Goal: Transaction & Acquisition: Purchase product/service

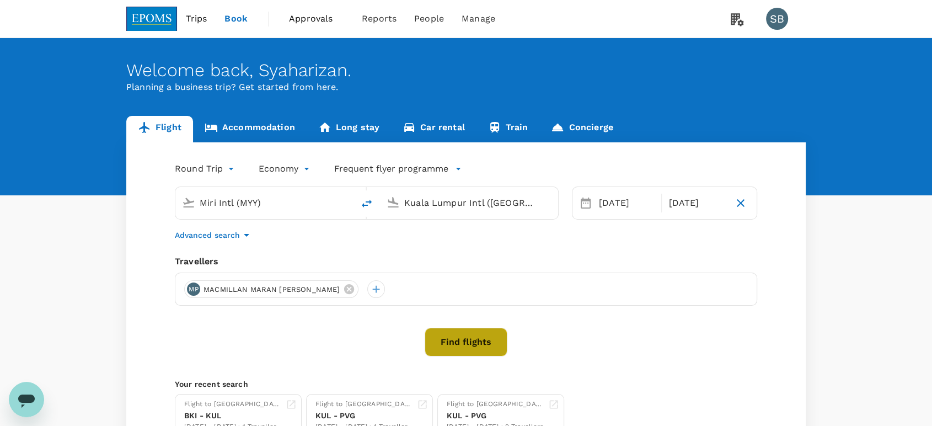
click at [446, 348] on button "Find flights" at bounding box center [466, 342] width 83 height 29
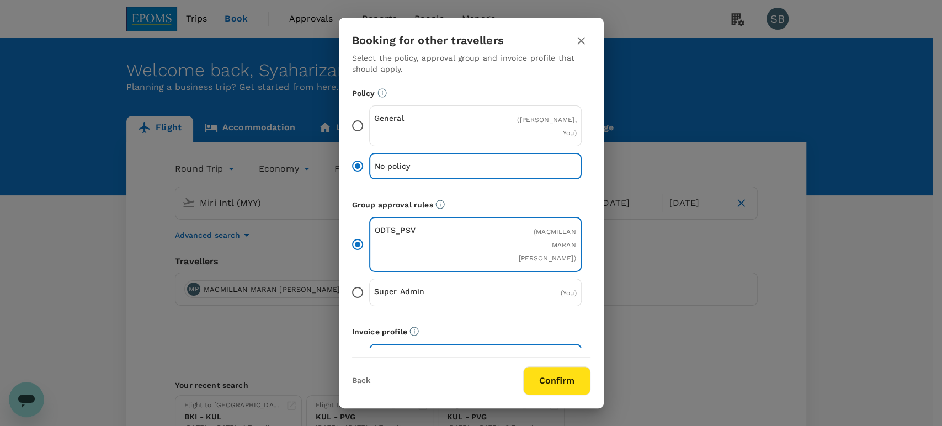
click at [546, 382] on button "Confirm" at bounding box center [556, 380] width 67 height 29
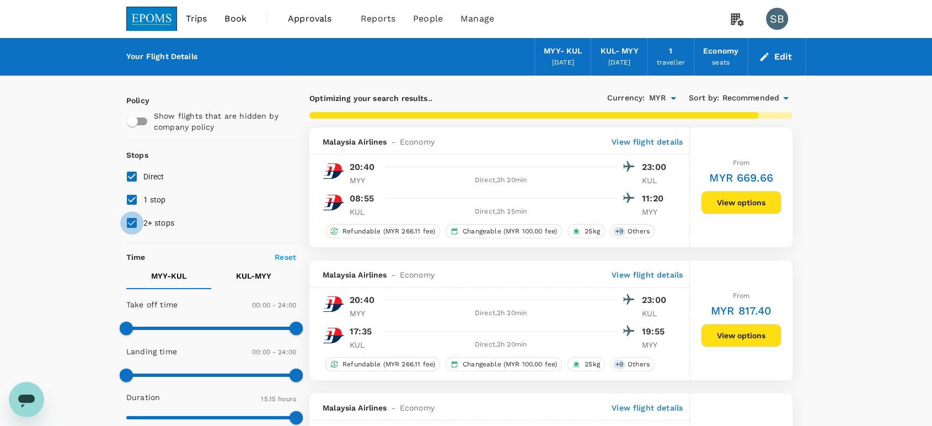
click at [127, 218] on input "2+ stops" at bounding box center [131, 222] width 23 height 23
checkbox input "false"
click at [127, 201] on input "1 stop" at bounding box center [131, 199] width 23 height 23
checkbox input "false"
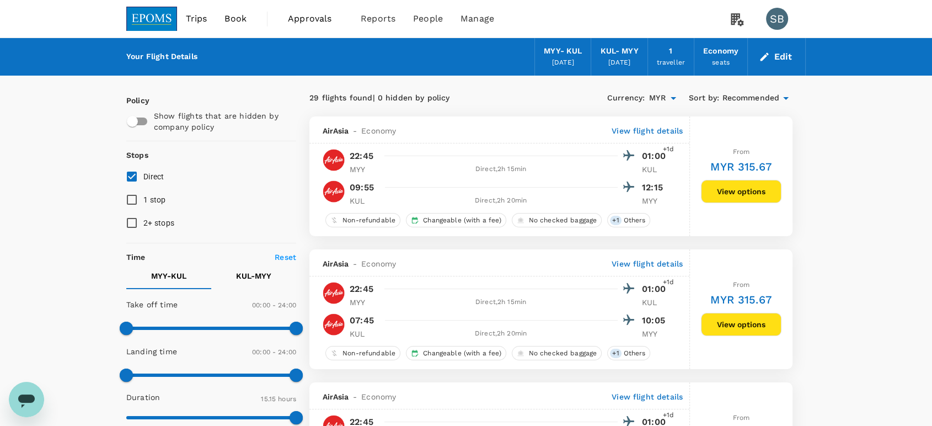
click at [755, 98] on span "Recommended" at bounding box center [750, 98] width 57 height 12
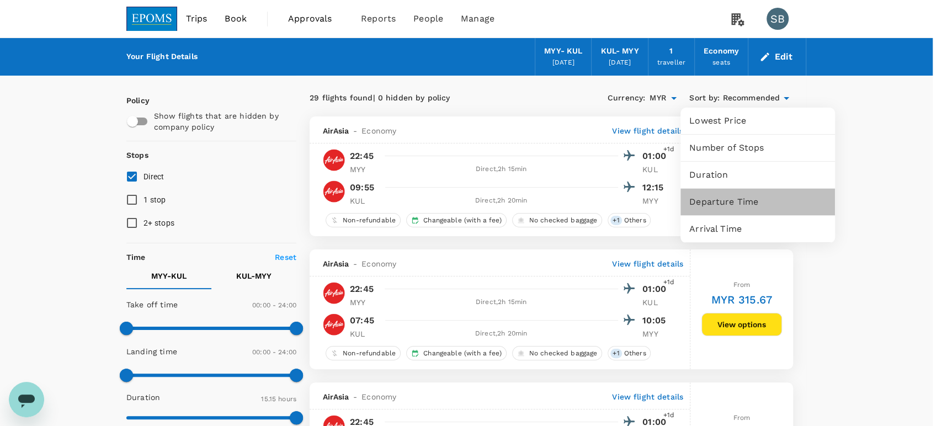
click at [754, 197] on span "Departure Time" at bounding box center [757, 201] width 137 height 13
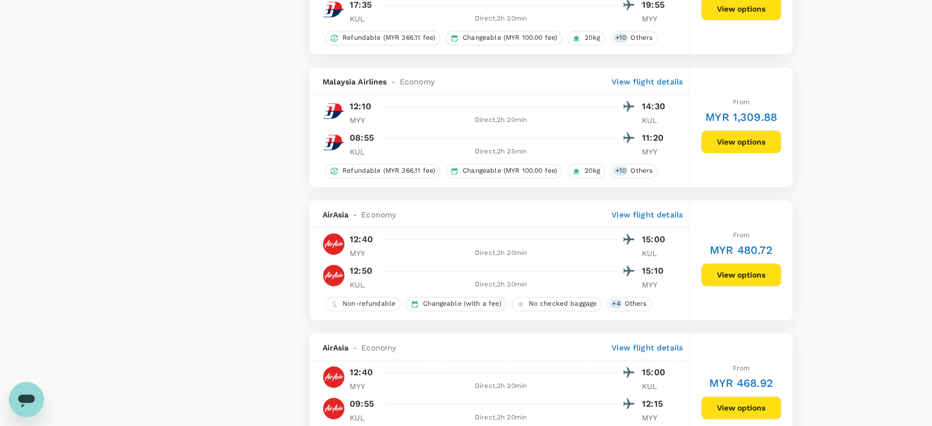
scroll to position [1041, 0]
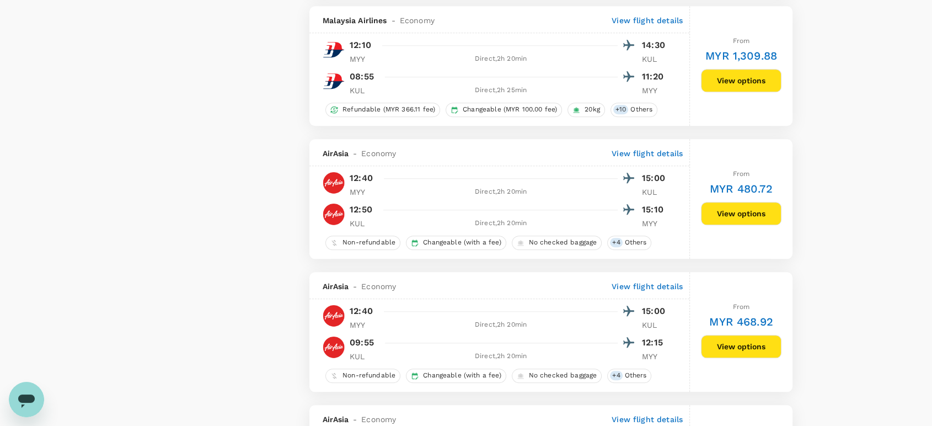
click at [730, 221] on button "View options" at bounding box center [741, 213] width 81 height 23
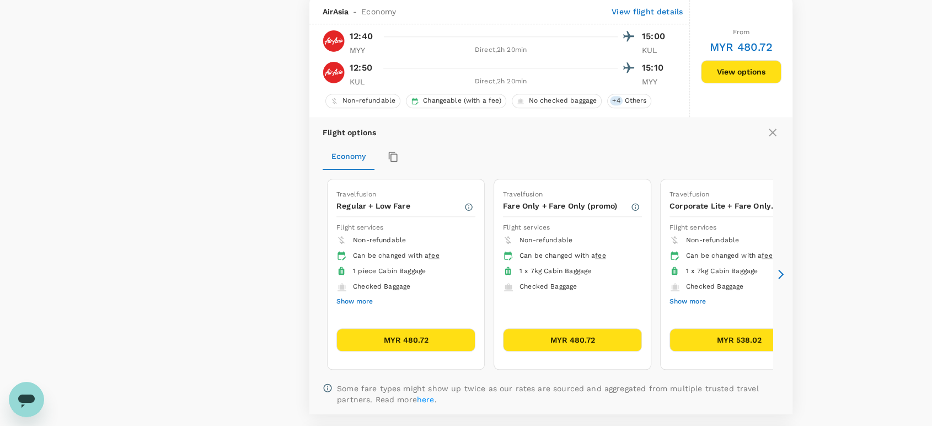
scroll to position [1185, 0]
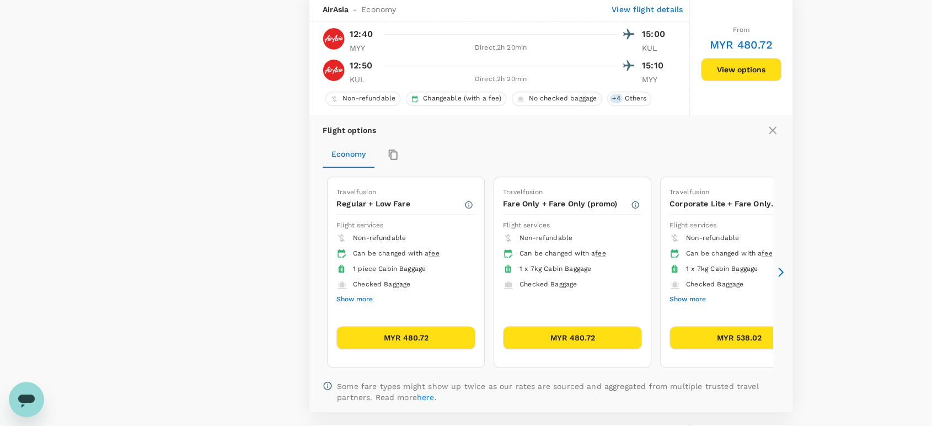
click at [406, 339] on button "MYR 480.72" at bounding box center [405, 337] width 139 height 23
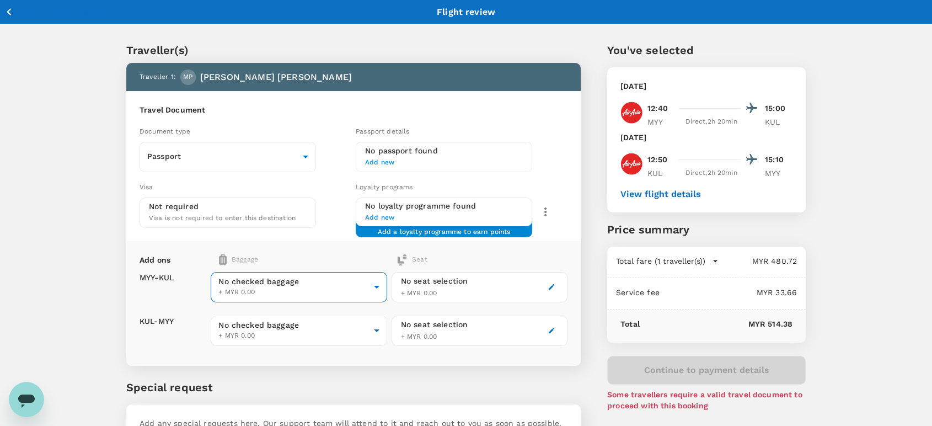
click at [347, 286] on body "Back to flight results Flight review Traveller(s) Traveller 1 : MP MACMILLAN MA…" at bounding box center [466, 253] width 932 height 506
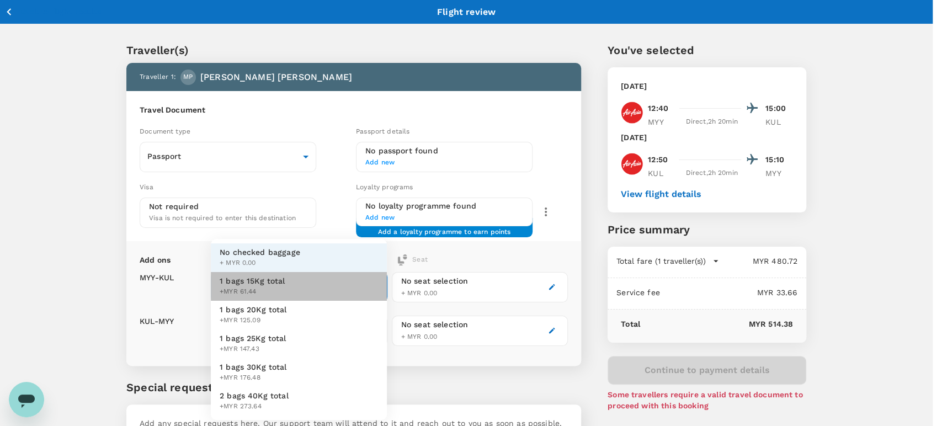
click at [336, 284] on li "1 bags 15Kg total +MYR 61.44" at bounding box center [299, 286] width 176 height 29
type input "1 - 61.44"
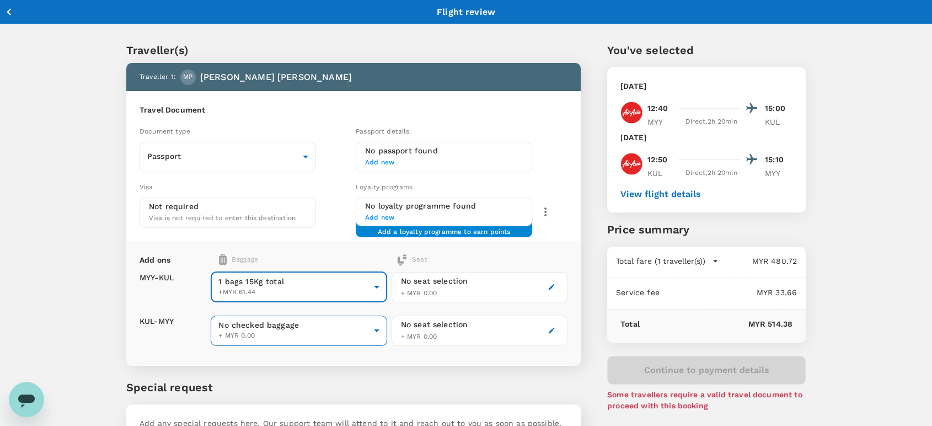
click at [359, 326] on body "Back to flight results Flight review Traveller(s) Traveller 1 : MP MACMILLAN MA…" at bounding box center [466, 253] width 932 height 506
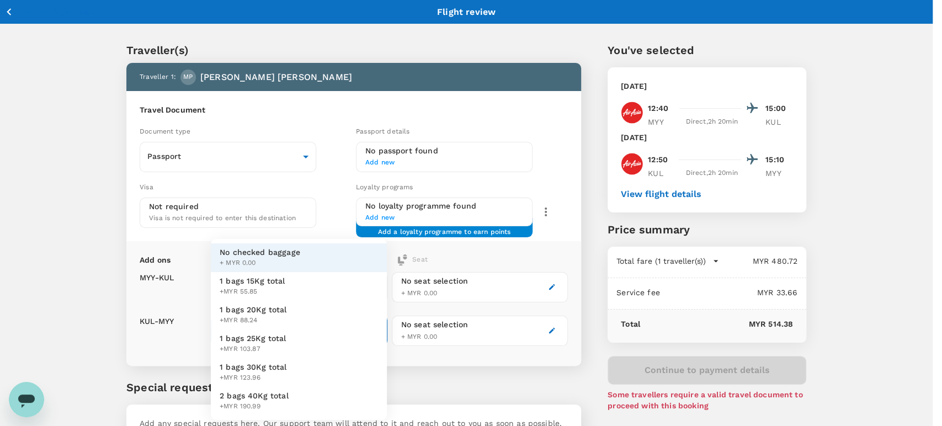
click at [330, 293] on li "1 bags 15Kg total +MYR 55.85" at bounding box center [299, 286] width 176 height 29
type input "1 - 55.85"
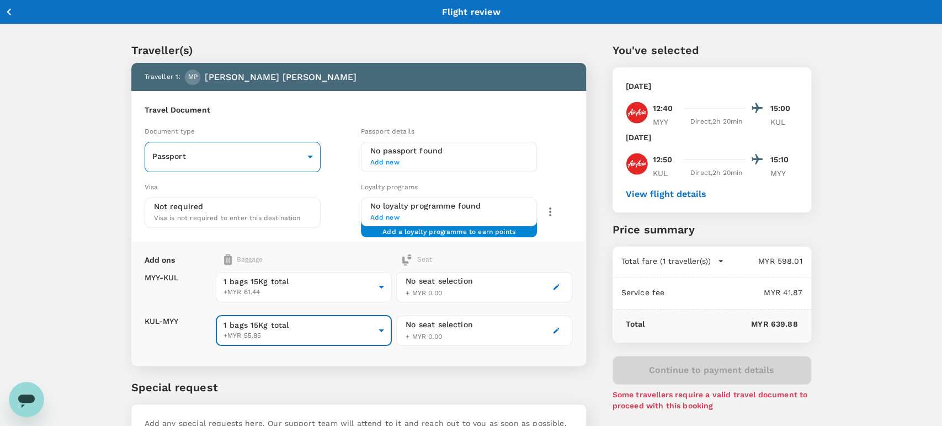
click at [188, 148] on body "Back to flight results Flight review Traveller(s) Traveller 1 : MP MACMILLAN MA…" at bounding box center [471, 253] width 942 height 506
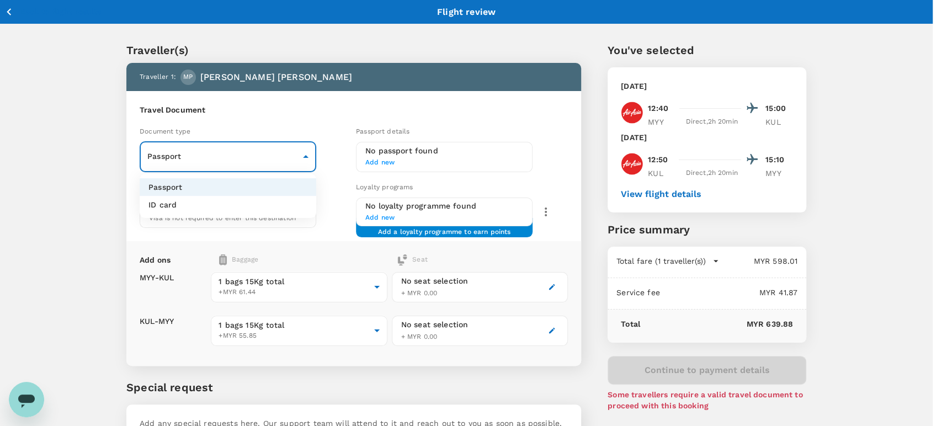
click at [188, 205] on li "ID card" at bounding box center [228, 205] width 177 height 18
type input "Id card"
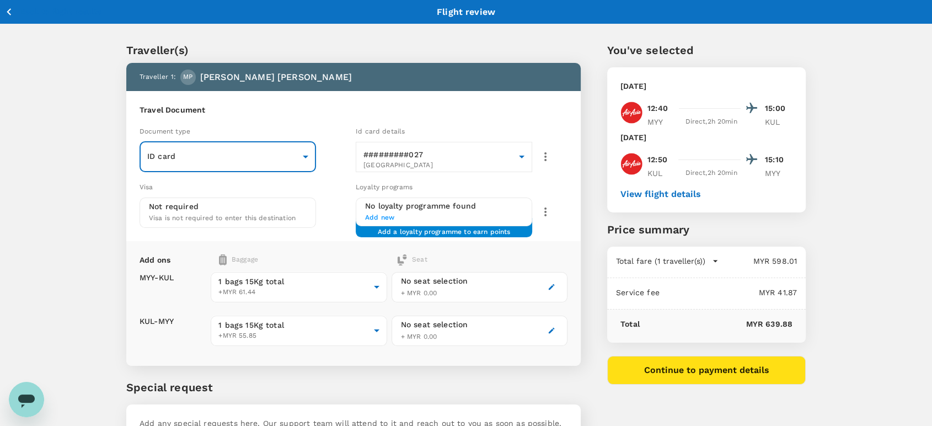
click at [545, 156] on icon "button" at bounding box center [545, 156] width 2 height 9
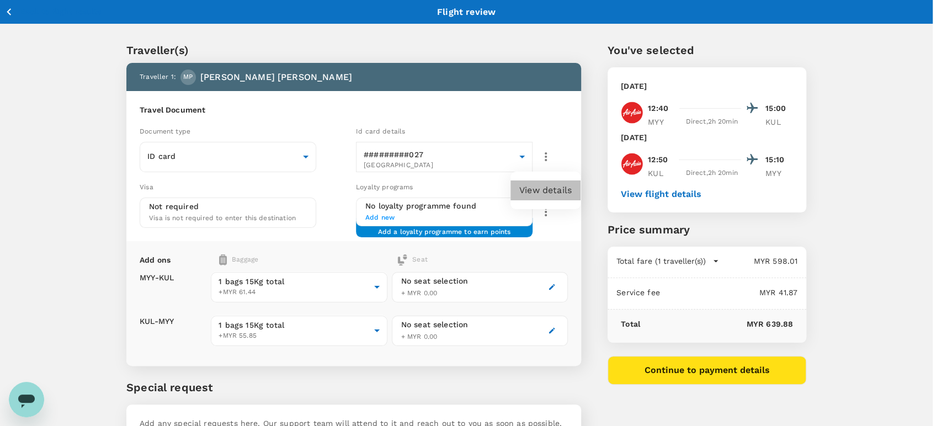
click at [552, 197] on li "View details" at bounding box center [545, 190] width 70 height 20
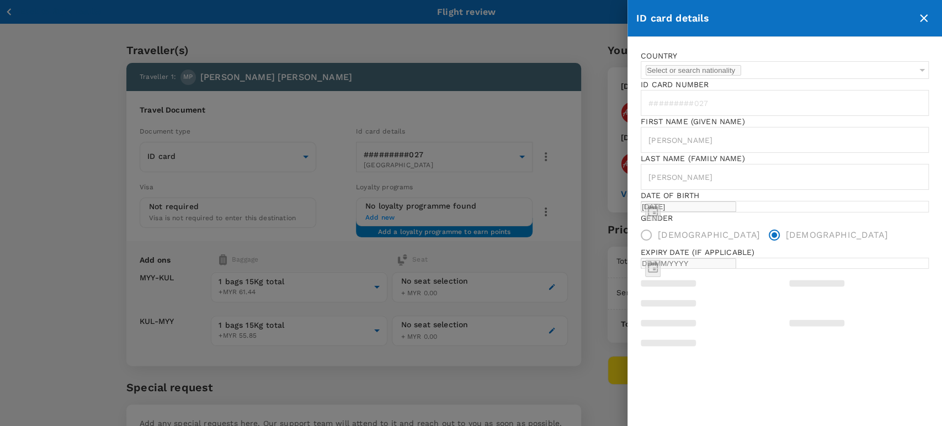
type input "Malaysia"
click at [929, 12] on icon "close" at bounding box center [923, 18] width 13 height 13
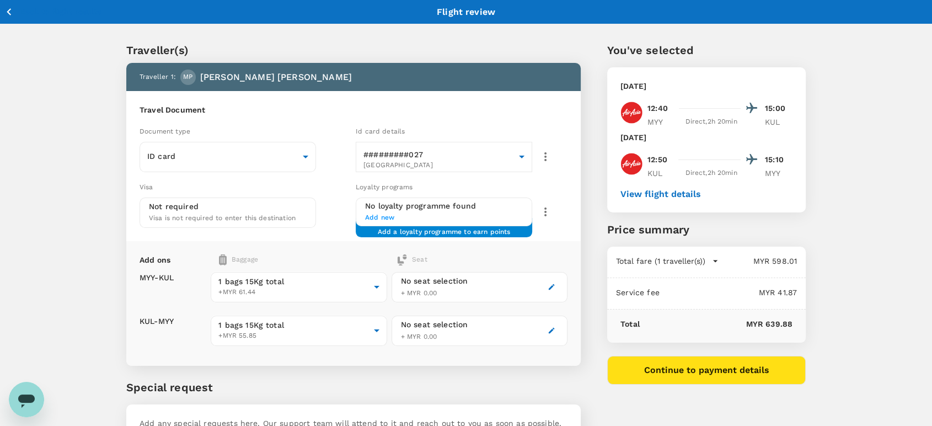
click at [8, 10] on icon "button" at bounding box center [9, 11] width 4 height 7
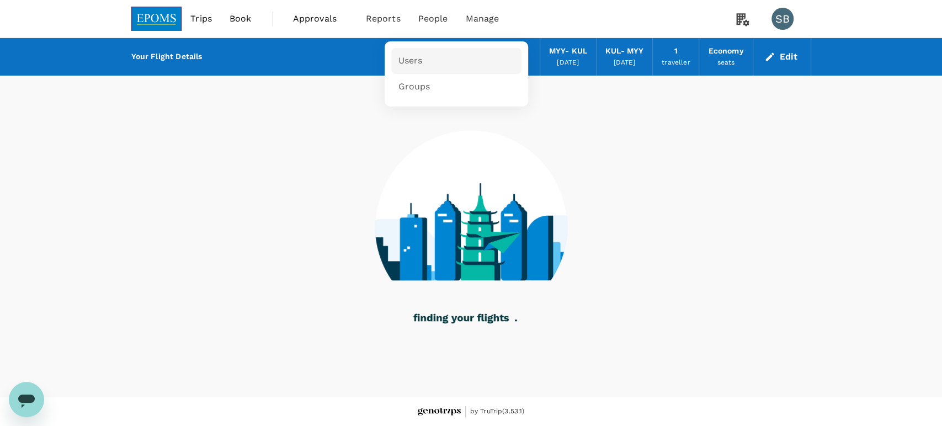
click at [423, 70] on link "Users" at bounding box center [456, 61] width 130 height 26
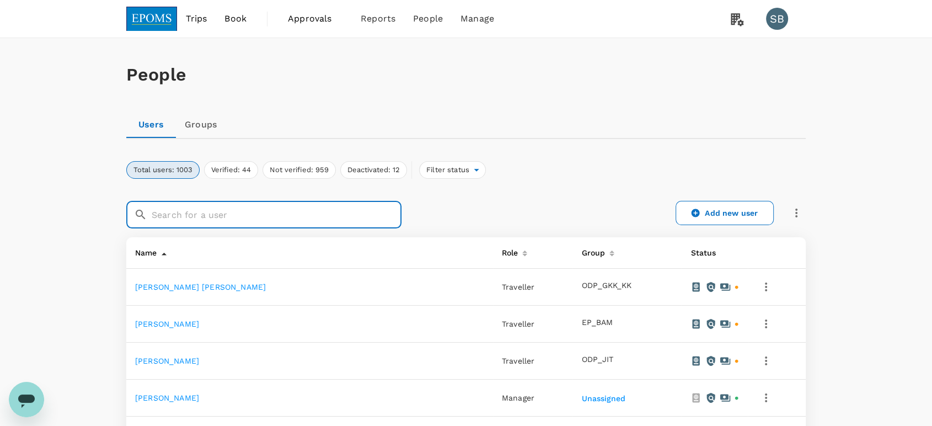
drag, startPoint x: 274, startPoint y: 208, endPoint x: 295, endPoint y: 188, distance: 29.7
click at [277, 204] on input "text" at bounding box center [277, 215] width 250 height 28
paste input "MACMILLAN MARAN"
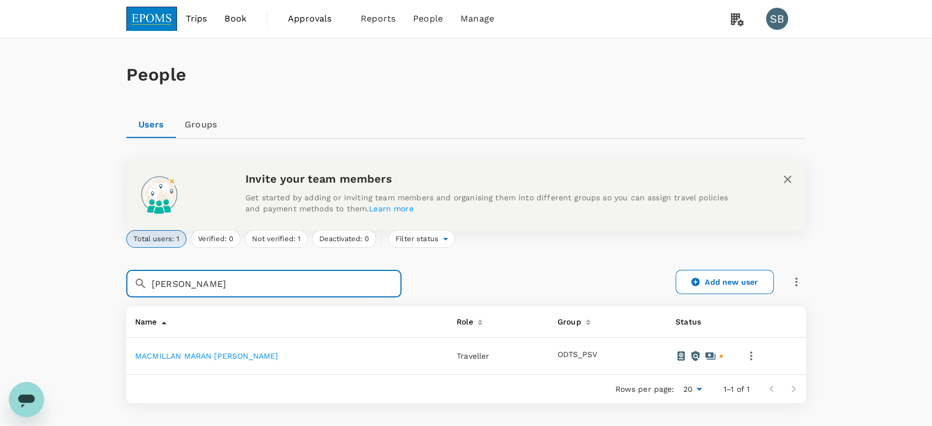
type input "MACMILLAN MARAN"
click at [195, 357] on link "MACMILLAN MARAN [PERSON_NAME]" at bounding box center [206, 355] width 143 height 9
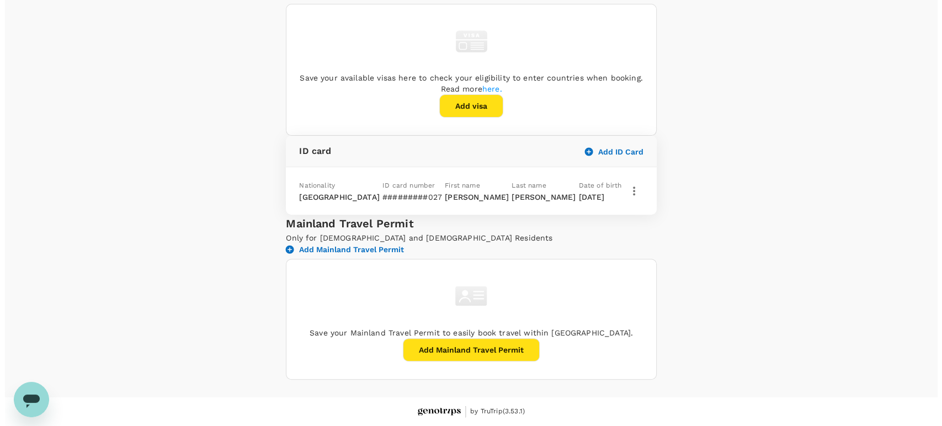
scroll to position [594, 0]
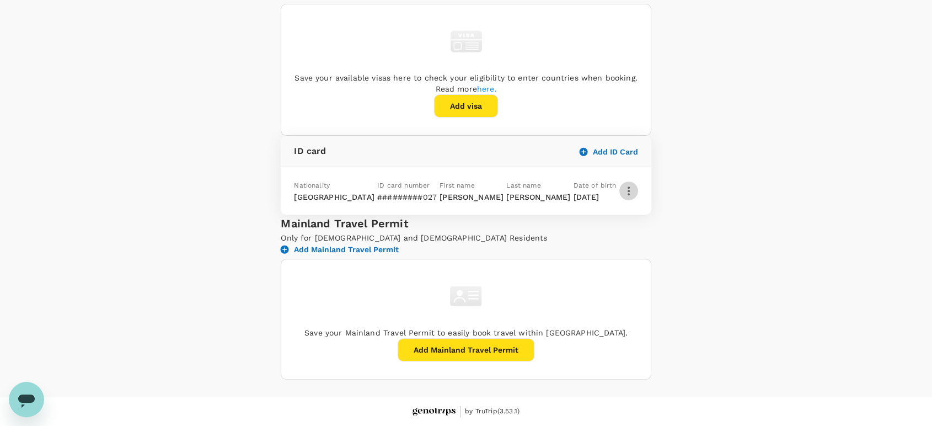
click at [635, 184] on icon "button" at bounding box center [628, 190] width 13 height 13
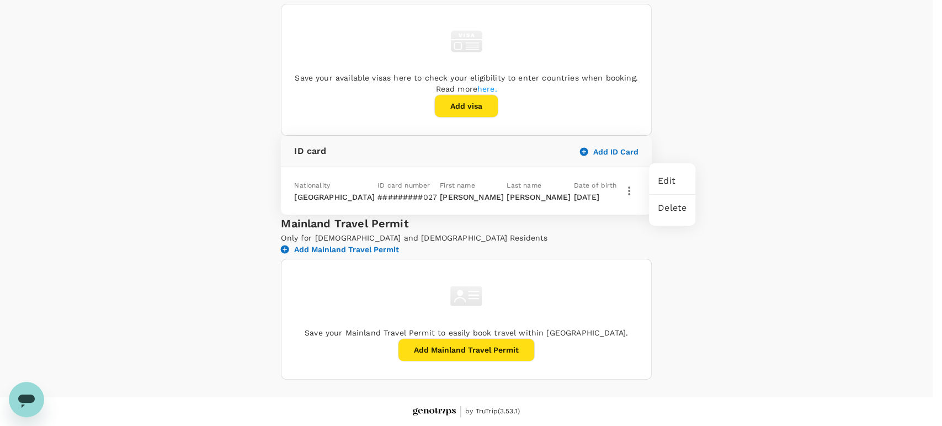
click at [662, 180] on span "Edit" at bounding box center [672, 180] width 29 height 13
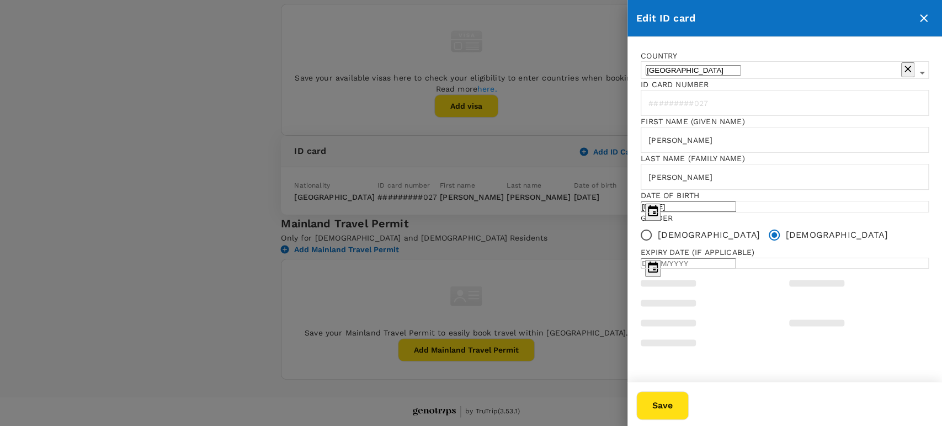
click at [646, 190] on input "PAUL MARN" at bounding box center [791, 177] width 303 height 26
click at [731, 190] on input "ANAK PAUL MARN" at bounding box center [791, 177] width 303 height 26
type input "ANAK PAUL MARTIN"
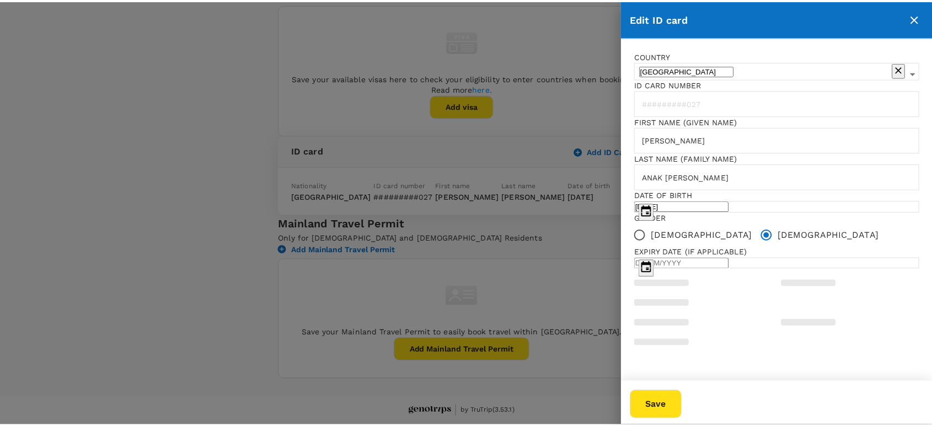
scroll to position [61, 0]
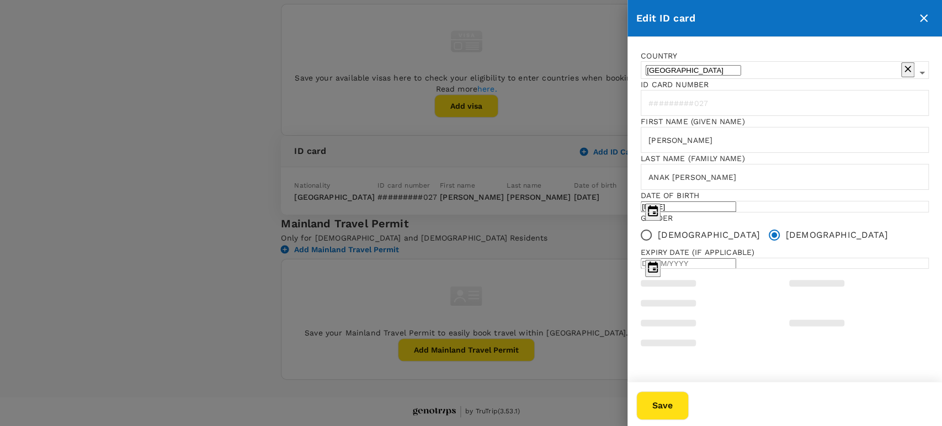
click at [688, 412] on button "Save" at bounding box center [662, 405] width 52 height 29
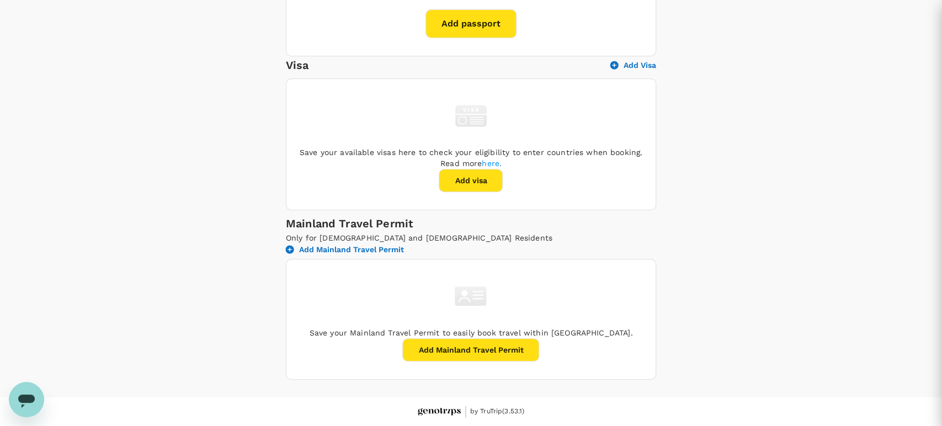
radio input "false"
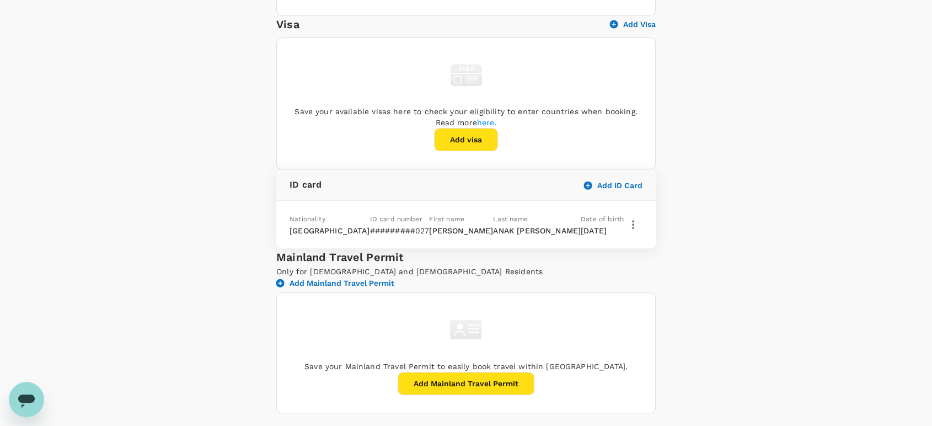
scroll to position [0, 0]
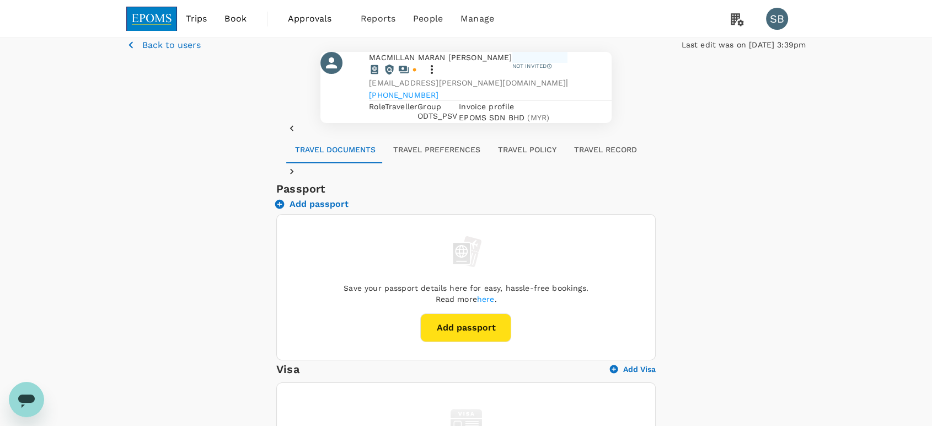
click at [141, 17] on img at bounding box center [151, 19] width 51 height 24
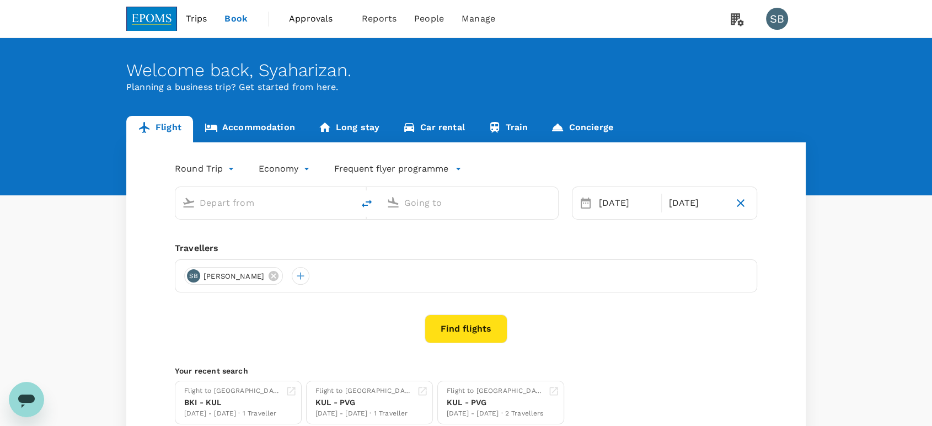
type input "Miri Intl (MYY)"
type input "Kuala Lumpur Intl ([GEOGRAPHIC_DATA])"
type input "Miri Intl (MYY)"
type input "Kuala Lumpur Intl ([GEOGRAPHIC_DATA])"
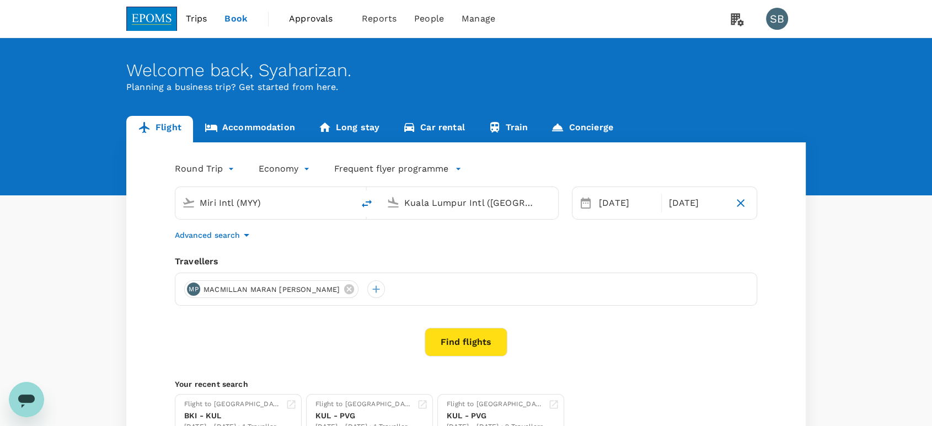
click at [469, 345] on button "Find flights" at bounding box center [466, 342] width 83 height 29
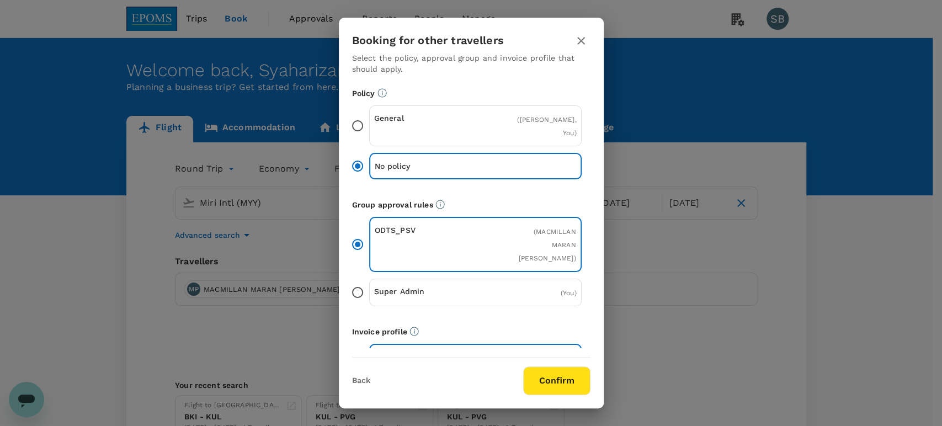
click at [581, 383] on button "Confirm" at bounding box center [556, 380] width 67 height 29
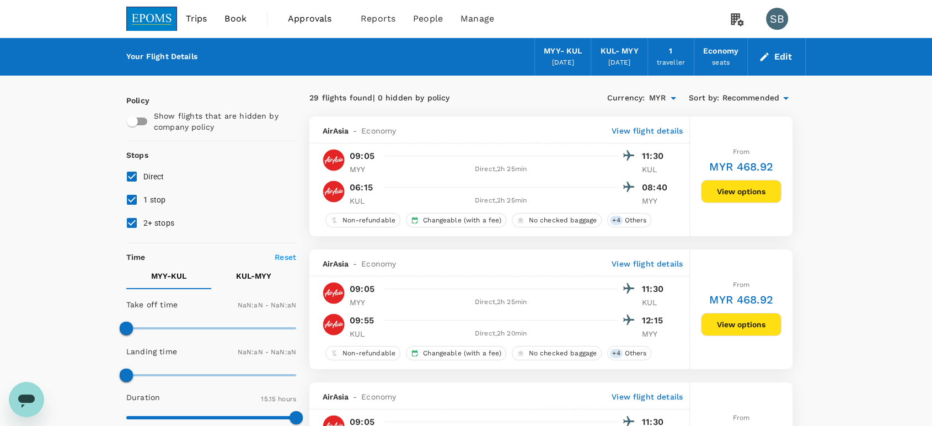
type input "1440"
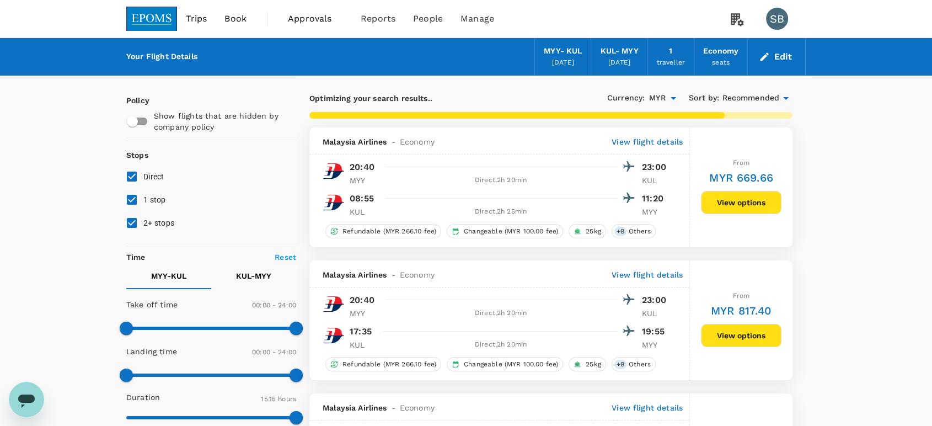
click at [132, 227] on input "2+ stops" at bounding box center [131, 222] width 23 height 23
checkbox input "false"
click at [136, 200] on input "1 stop" at bounding box center [131, 199] width 23 height 23
checkbox input "false"
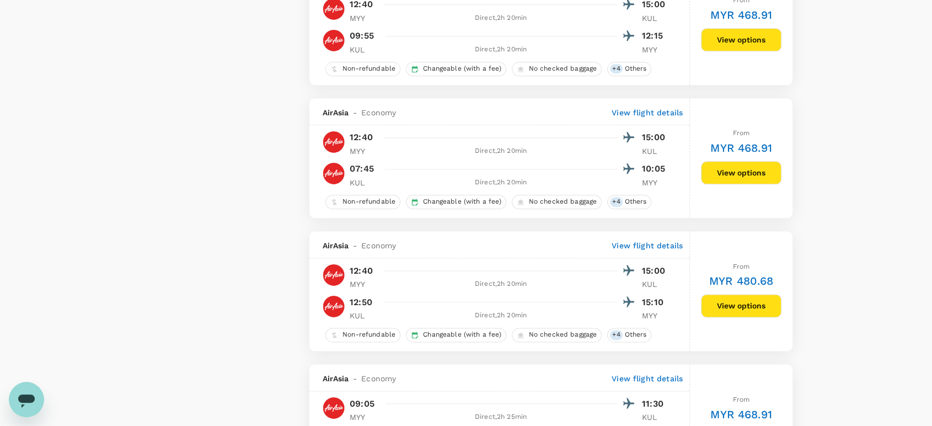
scroll to position [1409, 0]
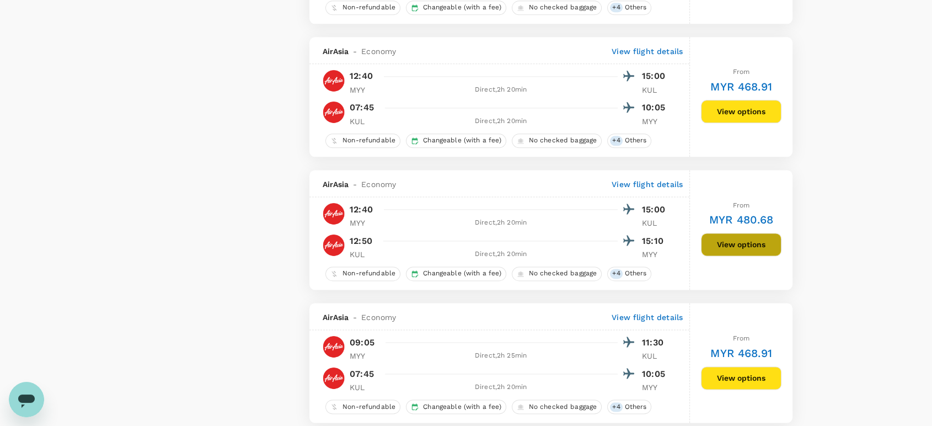
click at [753, 248] on button "View options" at bounding box center [741, 244] width 81 height 23
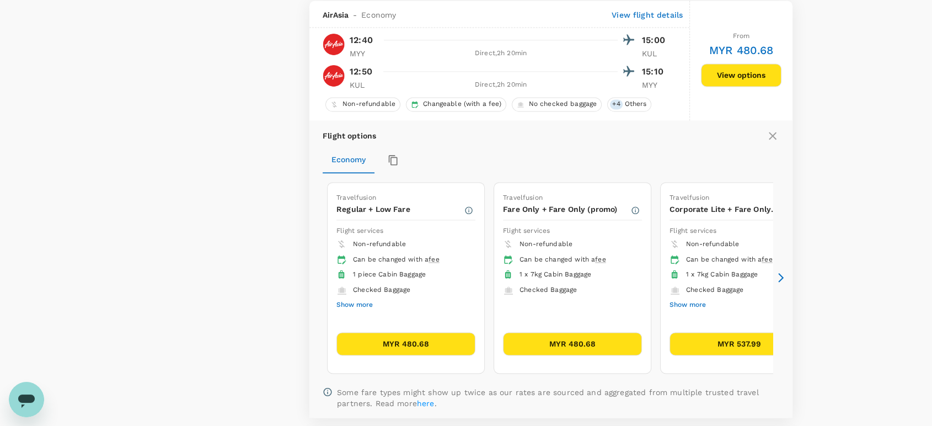
scroll to position [1586, 0]
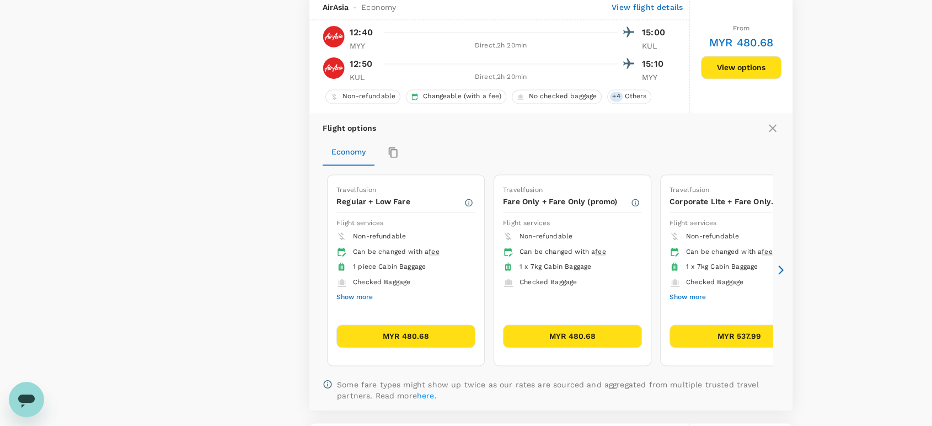
click at [781, 275] on icon at bounding box center [781, 269] width 11 height 11
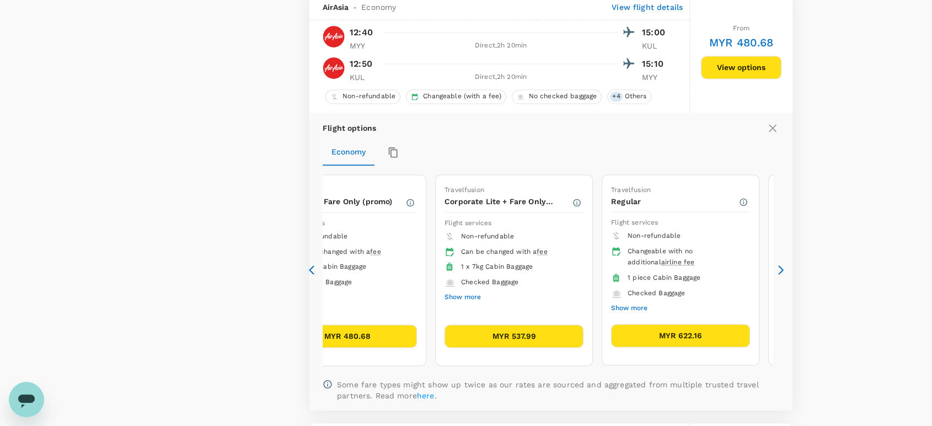
click at [309, 275] on icon at bounding box center [314, 269] width 11 height 11
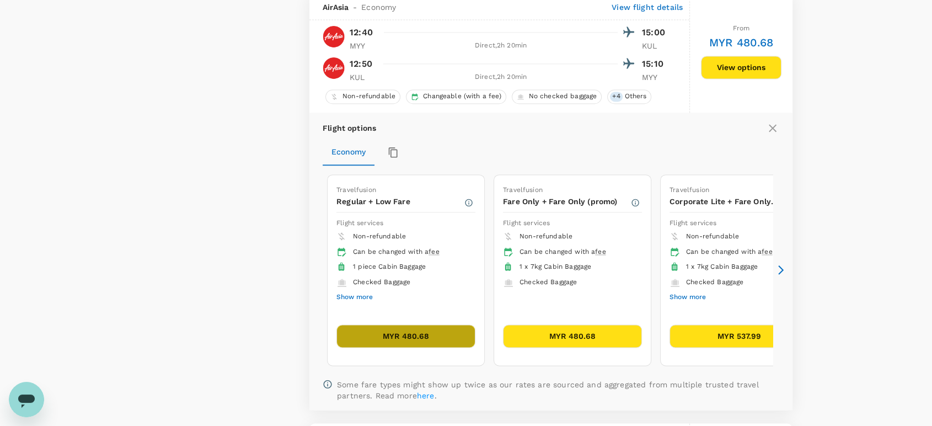
click at [394, 334] on button "MYR 480.68" at bounding box center [405, 335] width 139 height 23
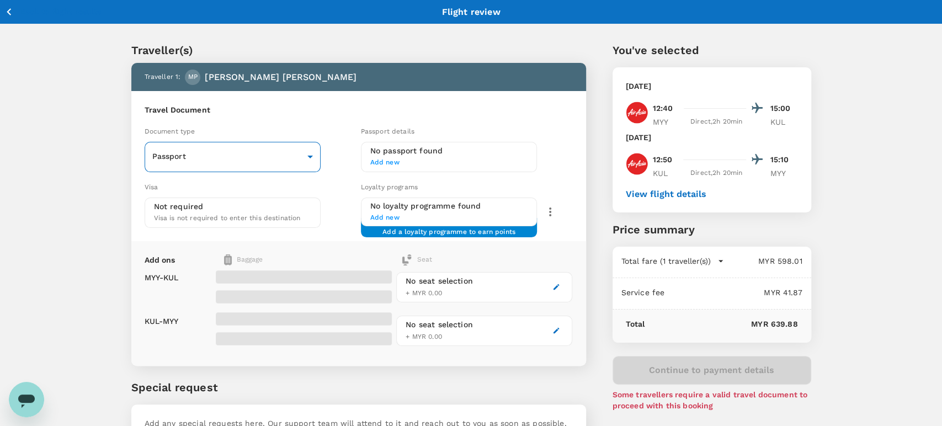
click at [299, 161] on body "Back to flight results Flight review Traveller(s) Traveller 1 : MP MACMILLAN MA…" at bounding box center [471, 253] width 942 height 506
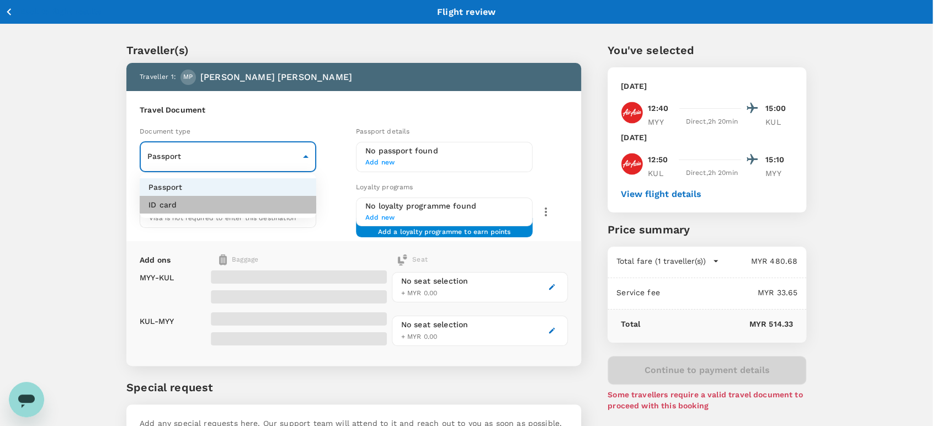
click at [282, 209] on li "ID card" at bounding box center [228, 205] width 177 height 18
type input "Id card"
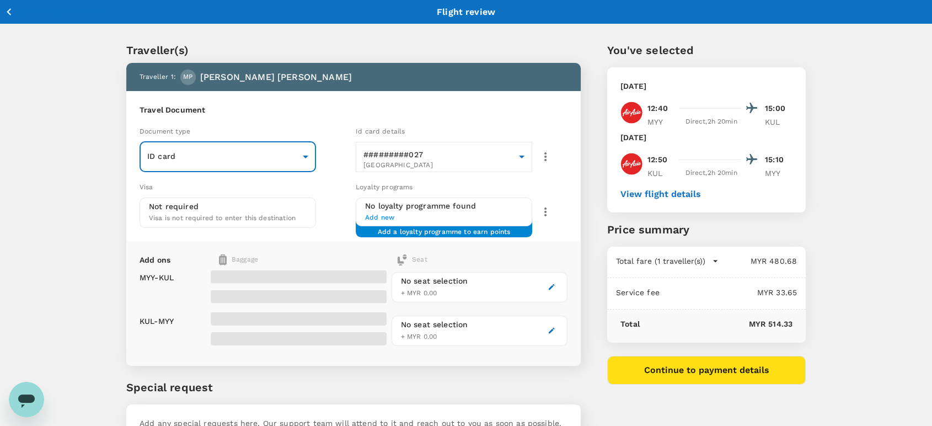
click at [552, 156] on button "button" at bounding box center [545, 156] width 26 height 26
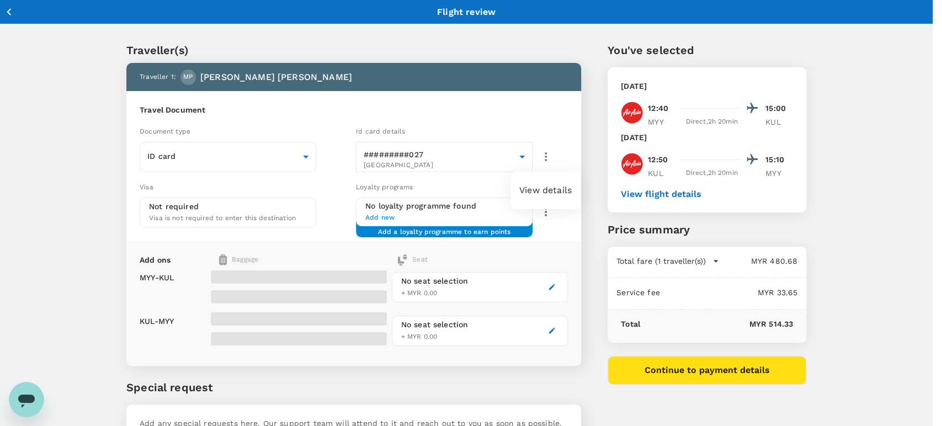
click at [556, 183] on li "View details" at bounding box center [545, 190] width 70 height 20
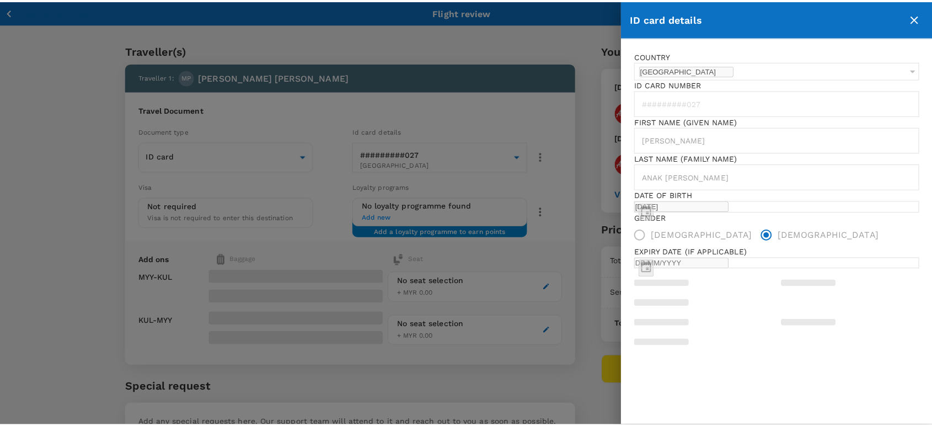
scroll to position [40, 0]
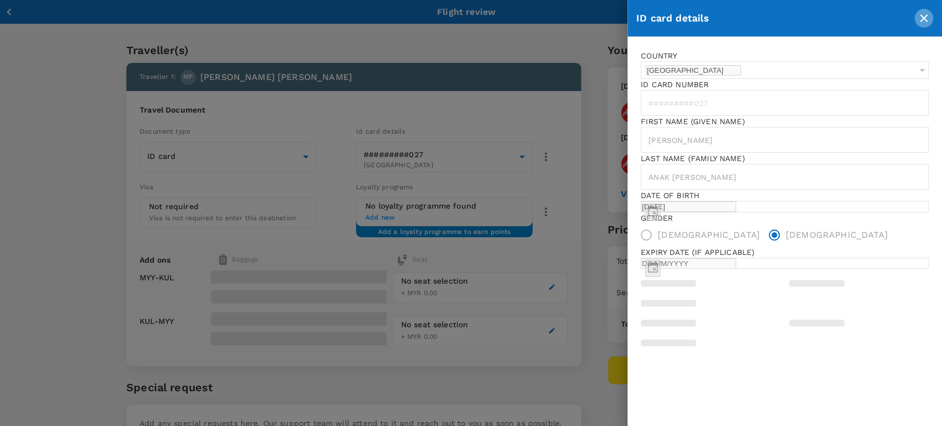
click at [922, 18] on icon "close" at bounding box center [923, 18] width 13 height 13
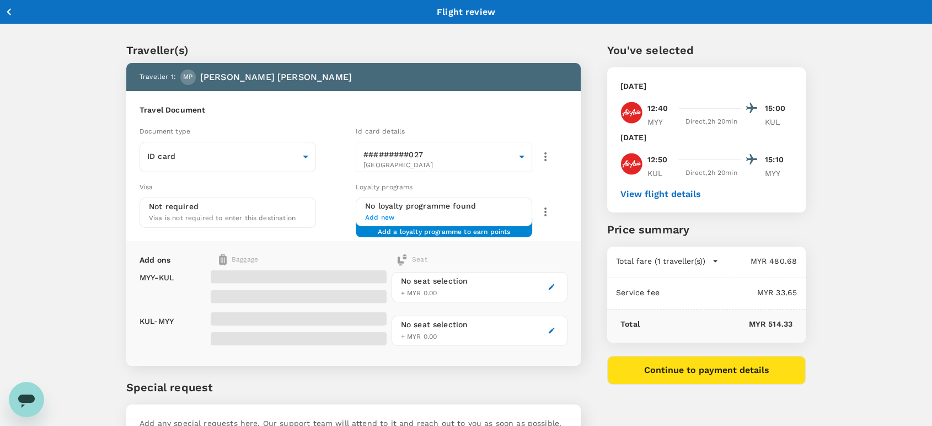
click at [540, 162] on button "button" at bounding box center [545, 156] width 26 height 26
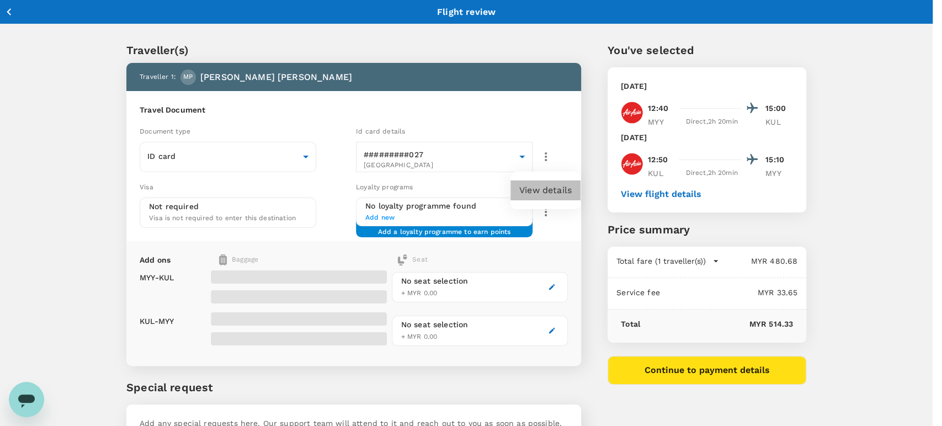
click at [544, 188] on li "View details" at bounding box center [545, 190] width 70 height 20
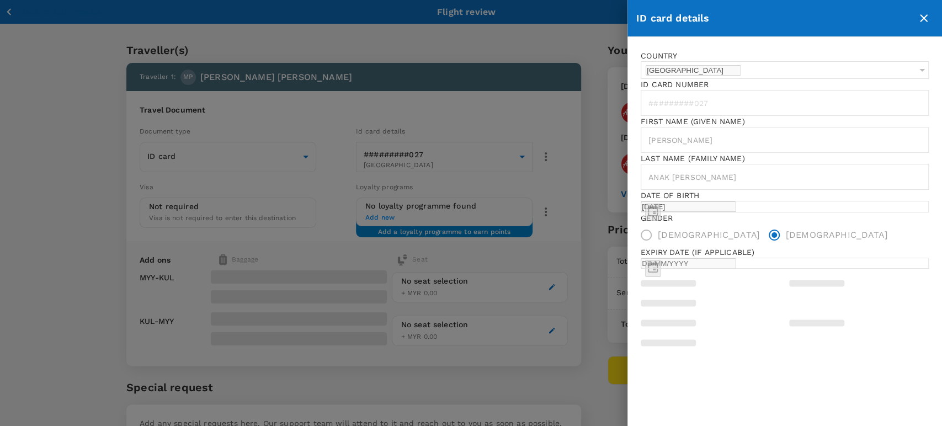
click at [923, 9] on button "close" at bounding box center [923, 18] width 19 height 19
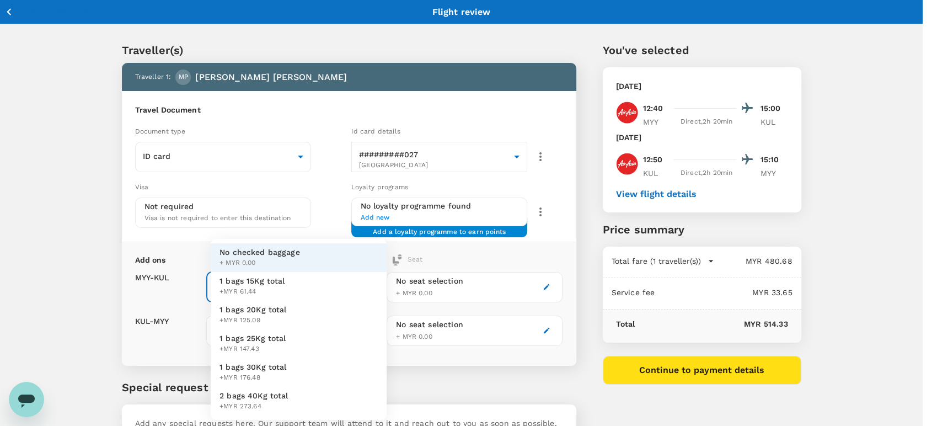
click at [350, 285] on body "Back to flight results Flight review Traveller(s) Traveller 1 : MP MACMILLAN MA…" at bounding box center [466, 253] width 932 height 506
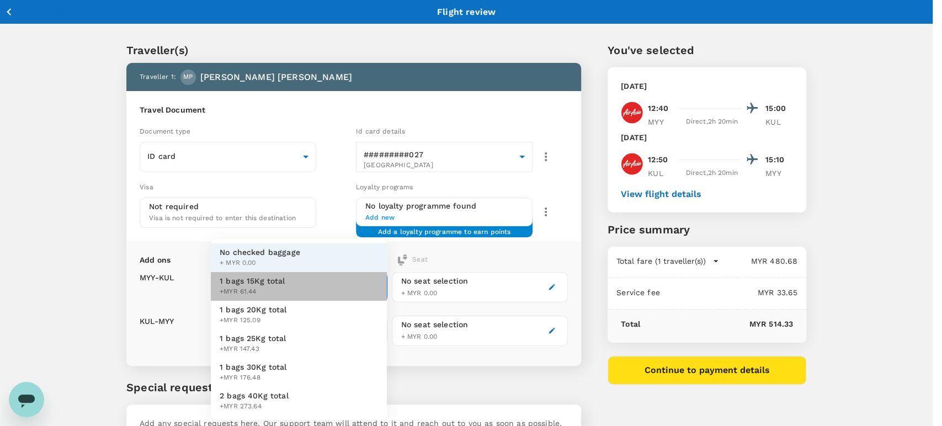
click at [333, 290] on li "1 bags 15Kg total +MYR 61.44" at bounding box center [299, 286] width 176 height 29
type input "1 - 61.44"
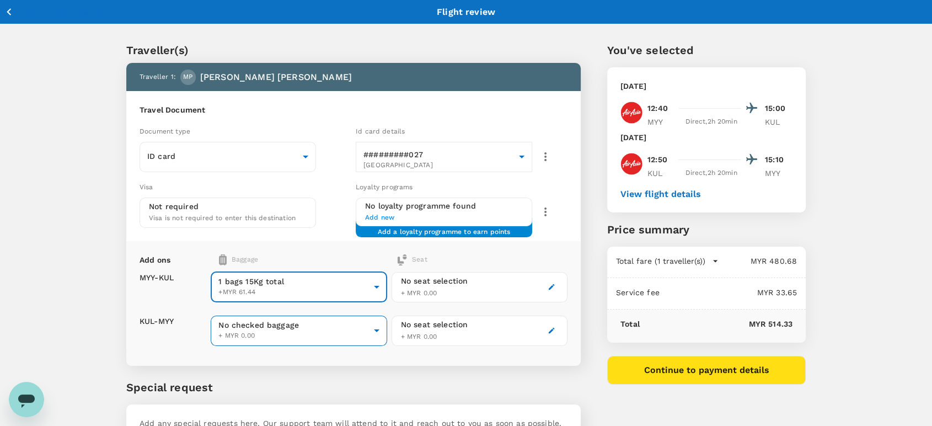
click at [349, 320] on body "Back to flight results Flight review Traveller(s) Traveller 1 : MP MACMILLAN MA…" at bounding box center [466, 253] width 932 height 506
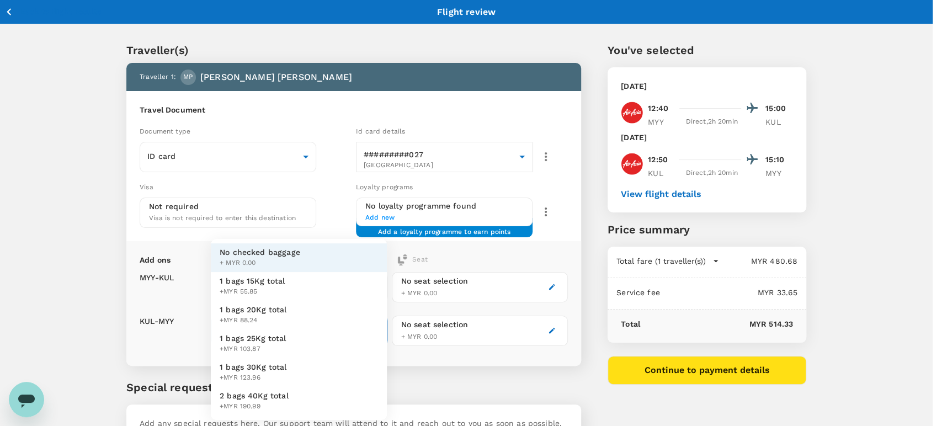
click at [334, 288] on li "1 bags 15Kg total +MYR 55.85" at bounding box center [299, 286] width 176 height 29
type input "1 - 55.85"
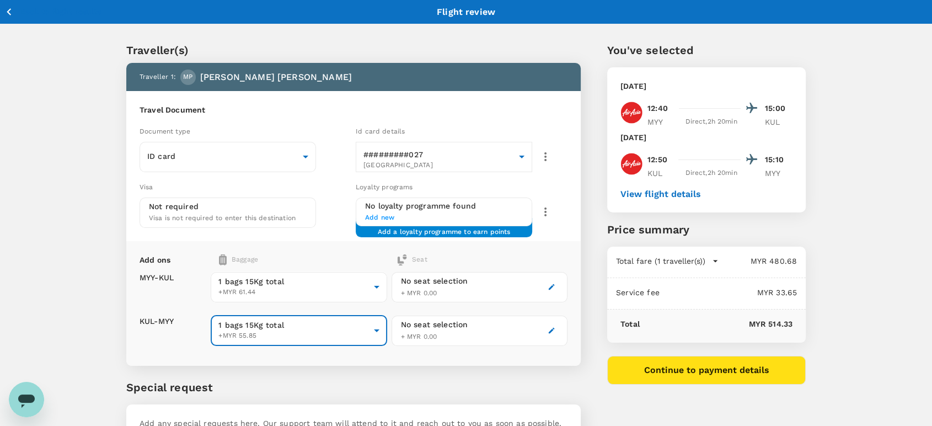
click at [717, 259] on icon "button" at bounding box center [715, 260] width 11 height 11
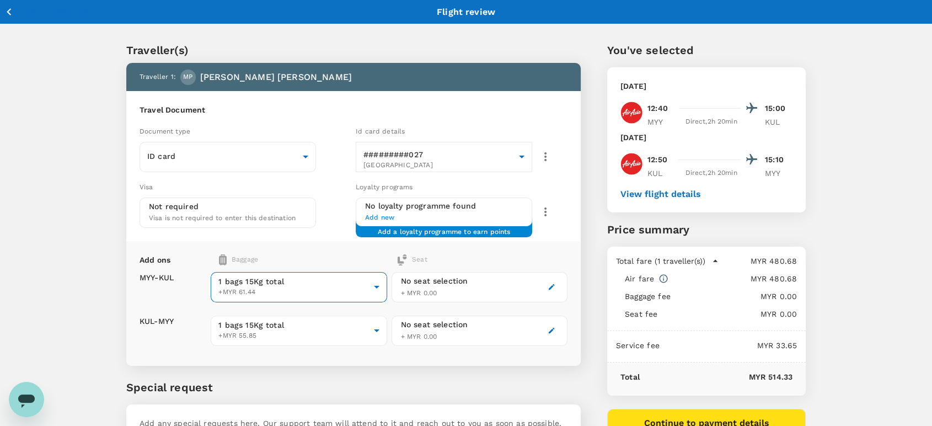
click at [288, 284] on body "Back to flight results Flight review Traveller(s) Traveller 1 : MP MACMILLAN MA…" at bounding box center [466, 253] width 932 height 506
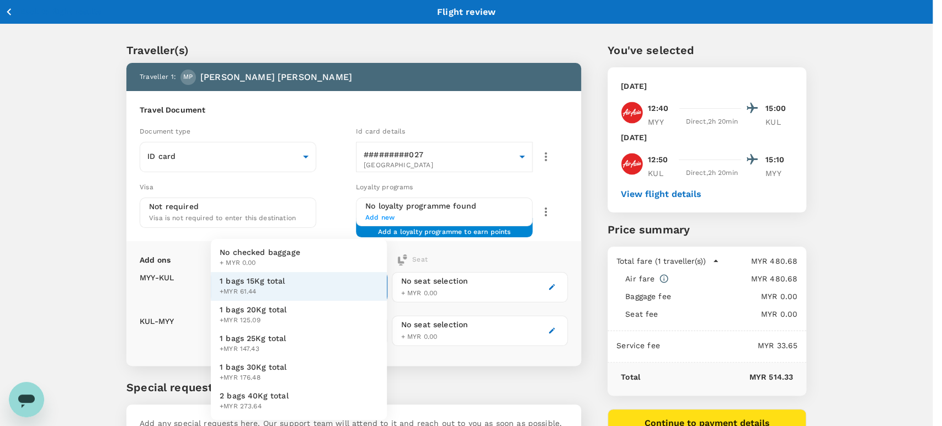
click at [288, 261] on span "+ MYR 0.00" at bounding box center [260, 263] width 81 height 11
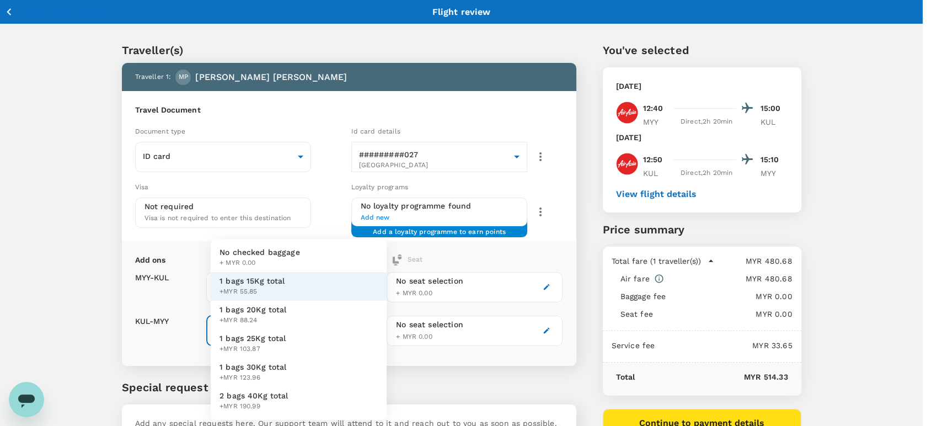
click at [293, 333] on body "Back to flight results Flight review Traveller(s) Traveller 1 : MP MACMILLAN MA…" at bounding box center [466, 253] width 932 height 506
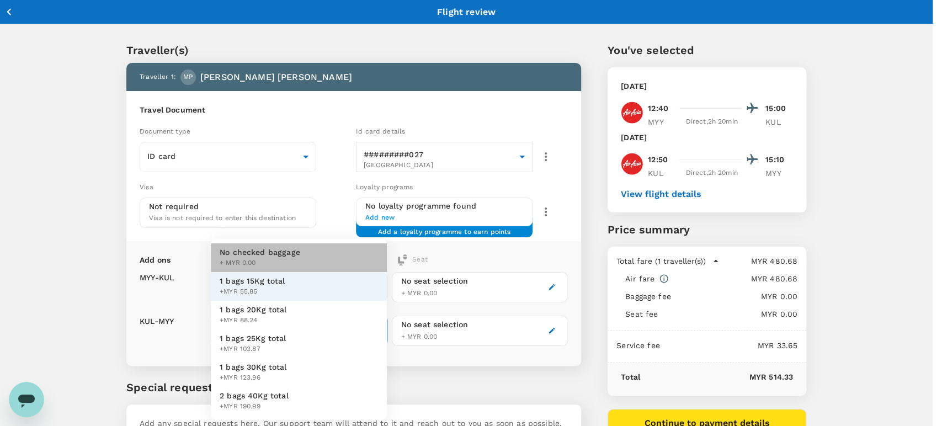
click at [283, 258] on span "+ MYR 0.00" at bounding box center [260, 263] width 81 height 11
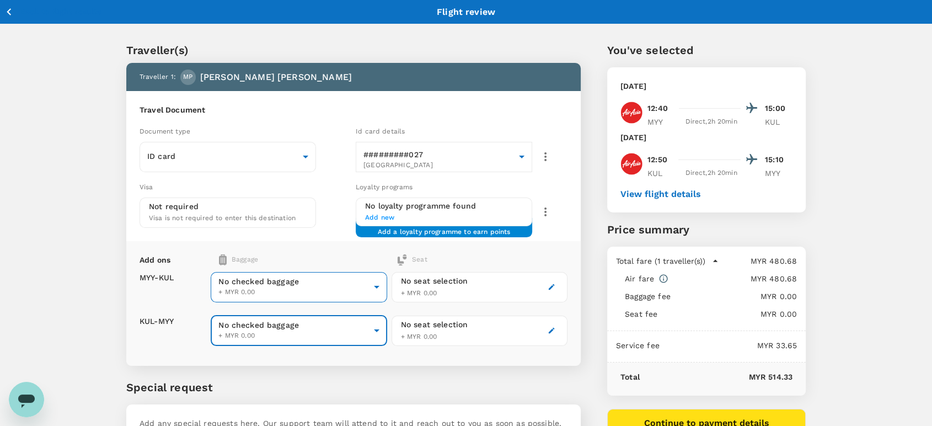
click at [348, 285] on body "Back to flight results Flight review Traveller(s) Traveller 1 : MP MACMILLAN MA…" at bounding box center [466, 301] width 932 height 602
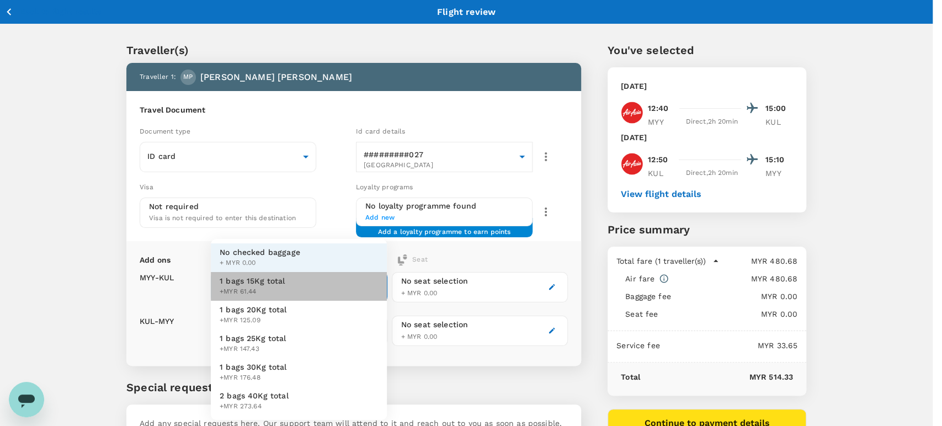
click at [348, 285] on li "1 bags 15Kg total +MYR 61.44" at bounding box center [299, 286] width 176 height 29
type input "1 - 61.44"
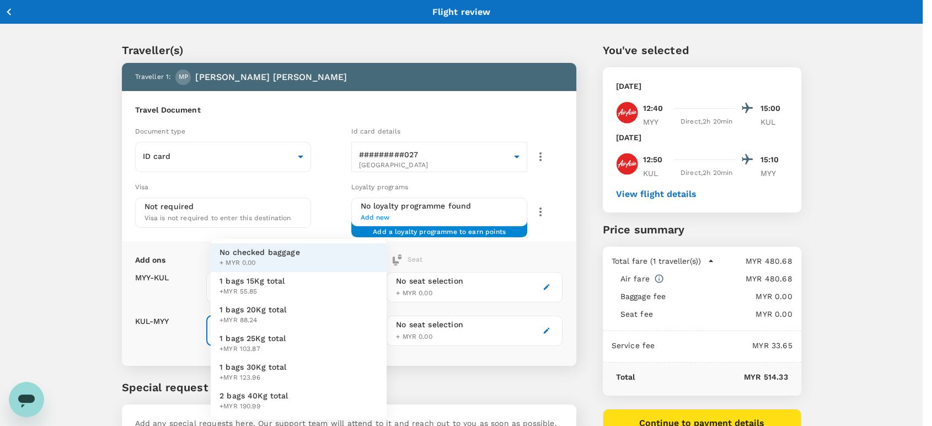
click at [350, 320] on body "Back to flight results Flight review Traveller(s) Traveller 1 : MP MACMILLAN MA…" at bounding box center [466, 253] width 932 height 506
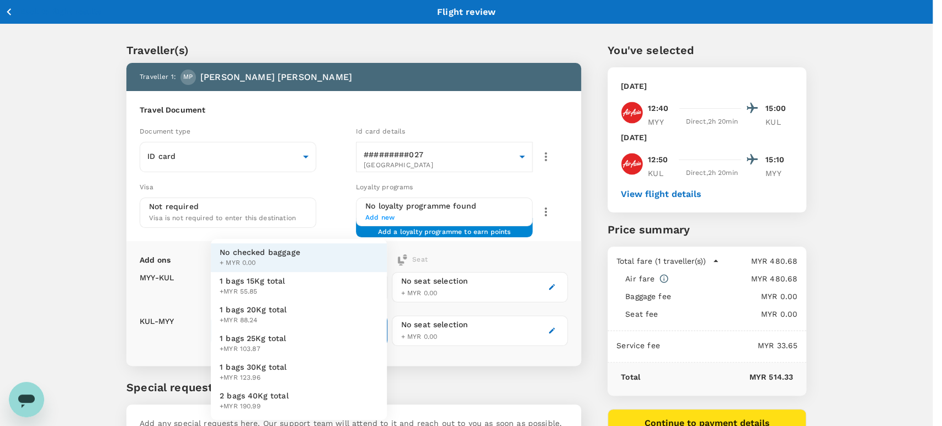
click at [351, 290] on li "1 bags 15Kg total +MYR 55.85" at bounding box center [299, 286] width 176 height 29
type input "1 - 55.85"
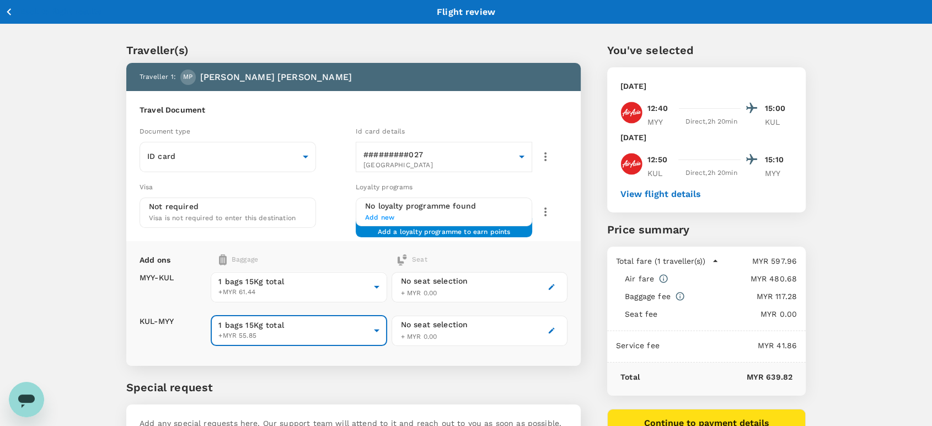
click at [18, 12] on button "Back to flight results" at bounding box center [52, 12] width 97 height 14
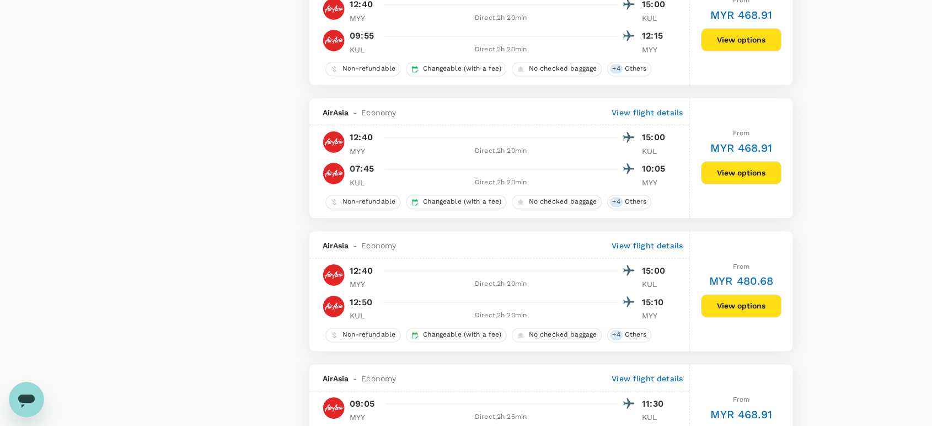
scroll to position [1409, 0]
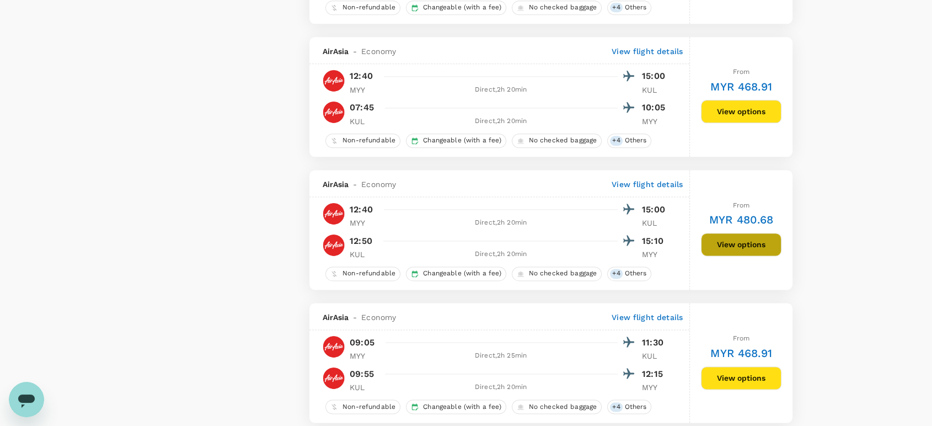
click at [708, 253] on button "View options" at bounding box center [741, 244] width 81 height 23
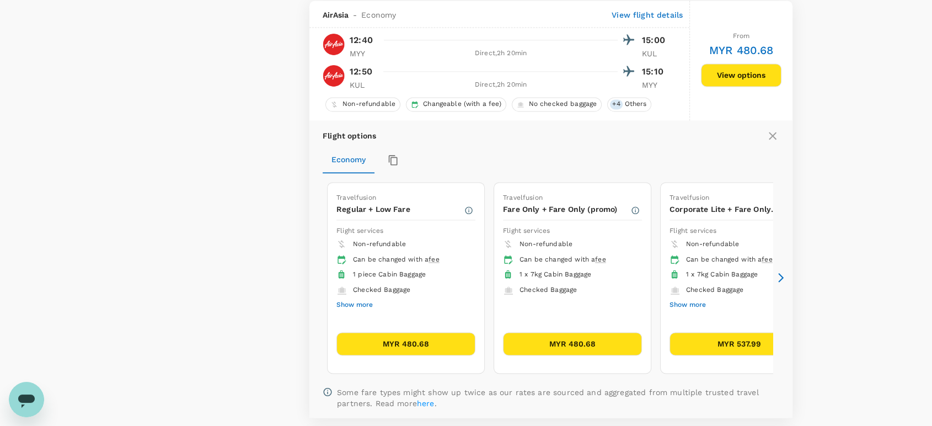
scroll to position [1586, 0]
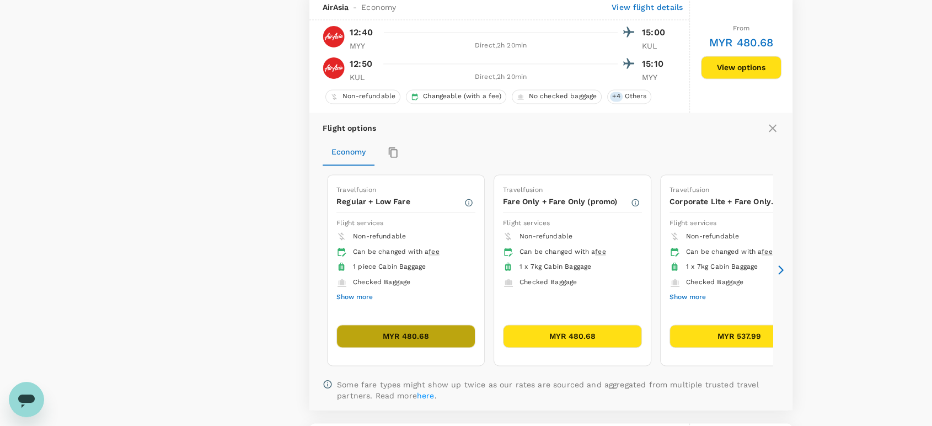
click at [446, 335] on button "MYR 480.68" at bounding box center [405, 335] width 139 height 23
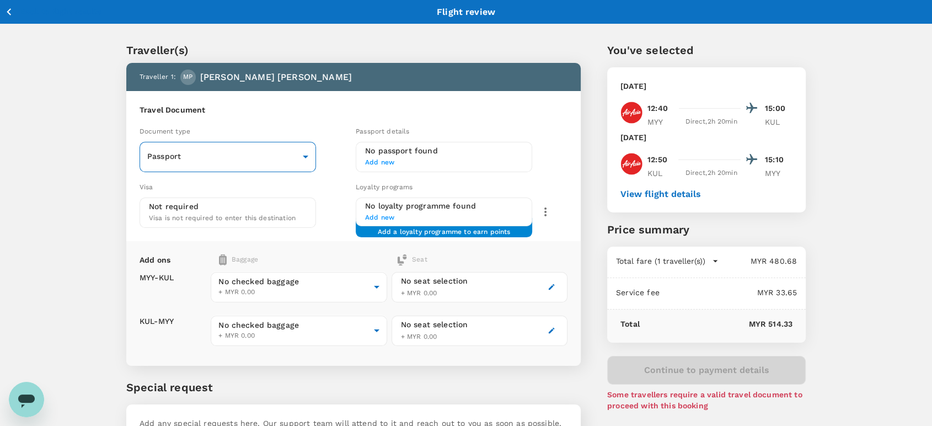
click at [256, 150] on body "Back to flight results Flight review Traveller(s) Traveller 1 : MP MACMILLAN MA…" at bounding box center [466, 253] width 932 height 506
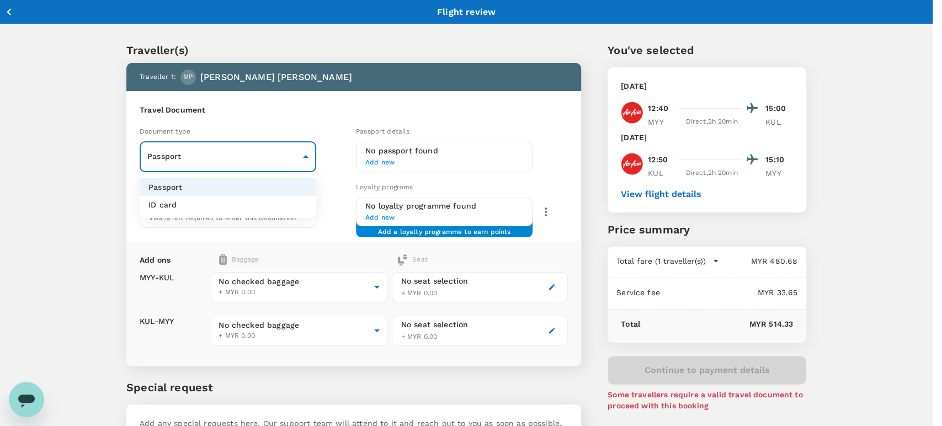
click at [238, 206] on li "ID card" at bounding box center [228, 205] width 177 height 18
type input "Id card"
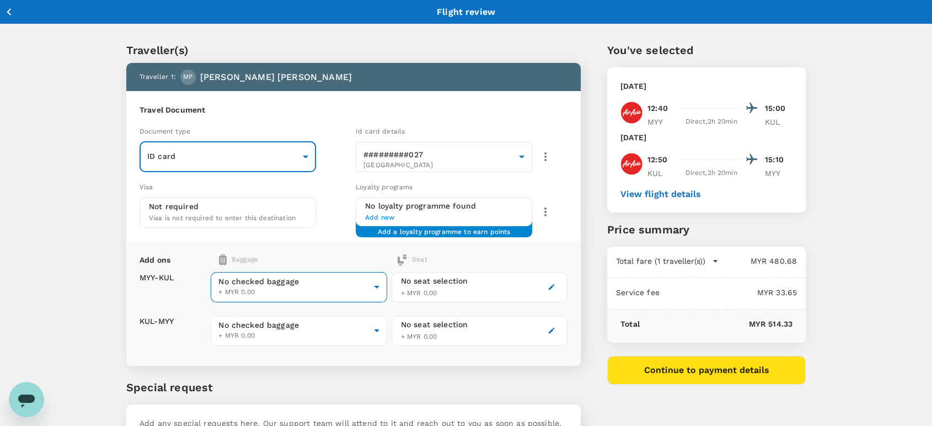
click at [278, 291] on body "Back to flight results Flight review Traveller(s) Traveller 1 : MP MACMILLAN MA…" at bounding box center [466, 253] width 932 height 506
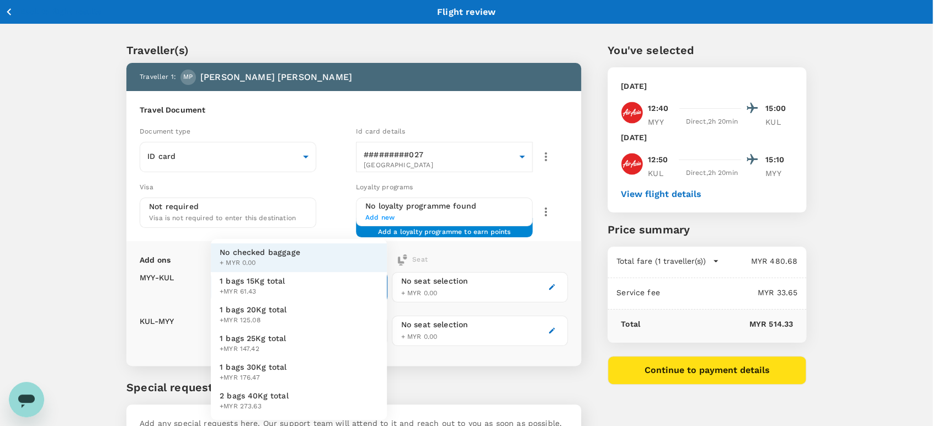
click at [279, 287] on span "+MYR 61.43" at bounding box center [253, 291] width 66 height 11
type input "1 - 61.43"
click at [299, 336] on body "Back to flight results Flight review Traveller(s) Traveller 1 : MP MACMILLAN MA…" at bounding box center [471, 253] width 942 height 506
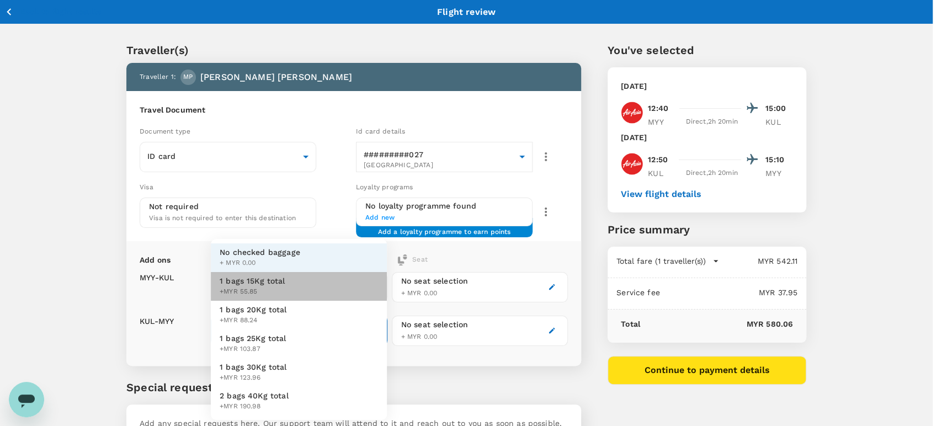
click at [307, 282] on li "1 bags 15Kg total +MYR 55.85" at bounding box center [299, 286] width 176 height 29
type input "1 - 55.85"
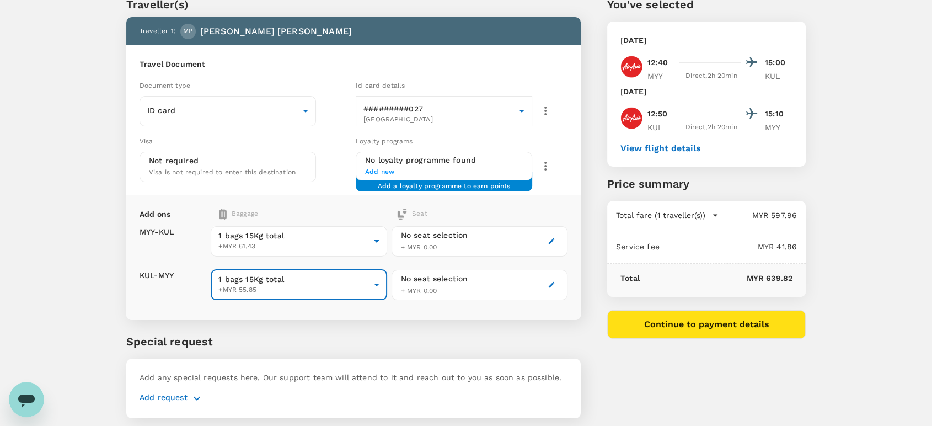
scroll to position [77, 0]
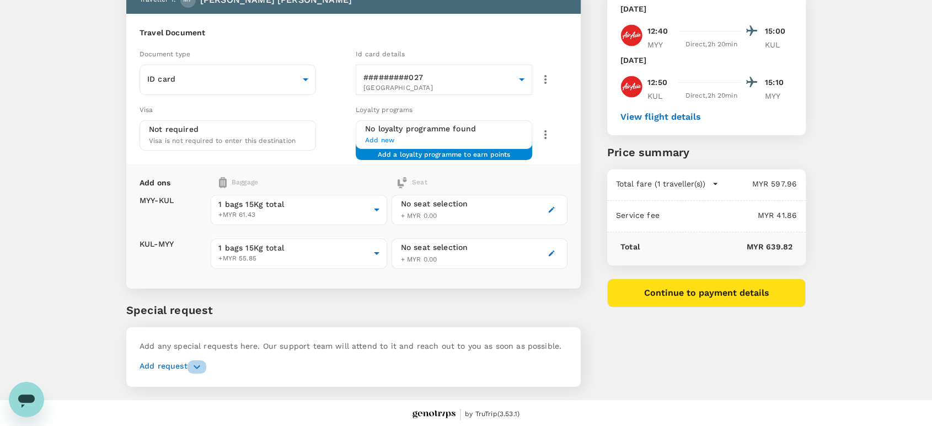
click at [191, 368] on icon "button" at bounding box center [196, 366] width 13 height 13
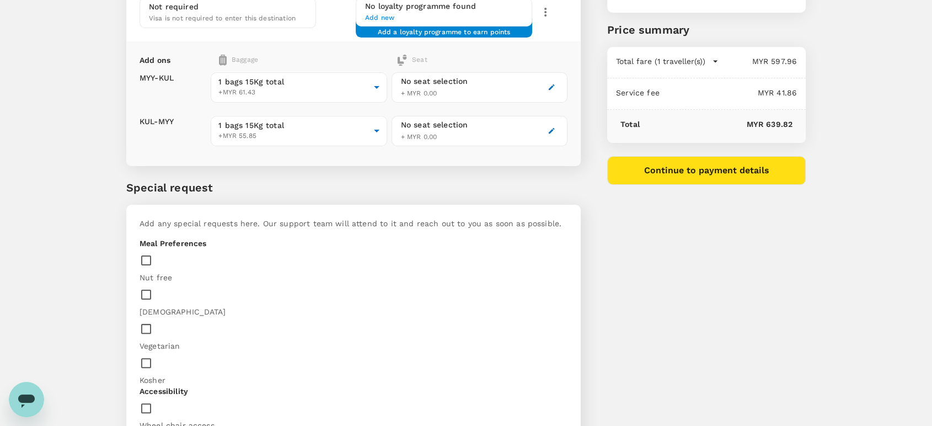
scroll to position [253, 0]
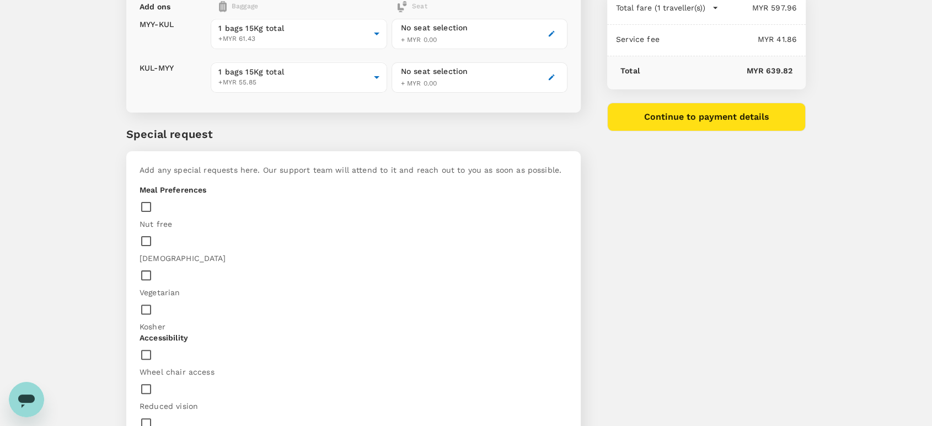
paste textarea "Uncle Chin’s chicken rice and mineral water) this is for flight Miri – Kuala Lu…"
drag, startPoint x: 413, startPoint y: 298, endPoint x: 347, endPoint y: 296, distance: 66.3
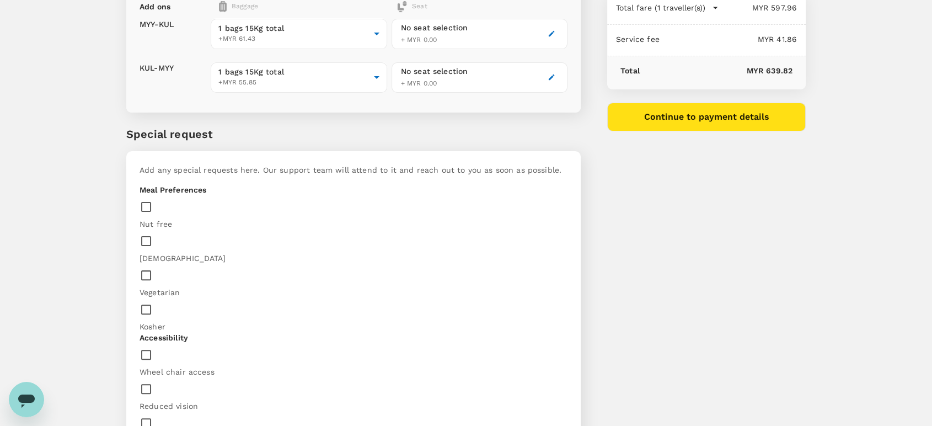
drag, startPoint x: 413, startPoint y: 313, endPoint x: 345, endPoint y: 308, distance: 67.5
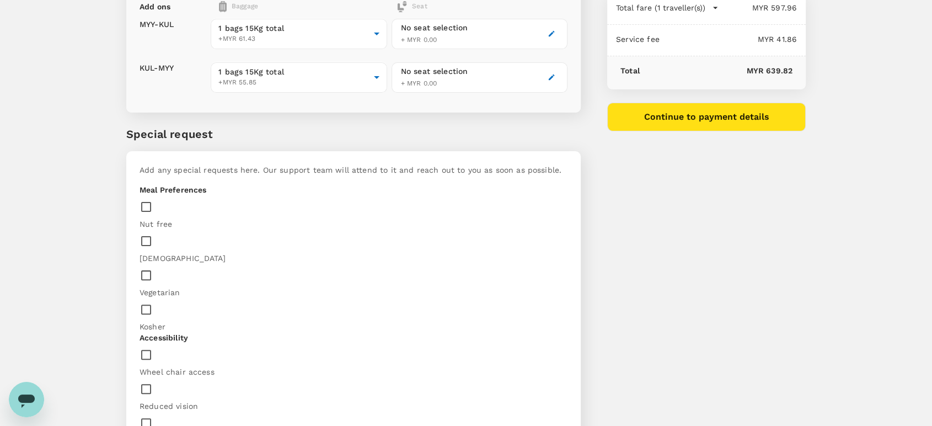
scroll to position [17, 0]
paste textarea "Mobile No: 014-6784699"
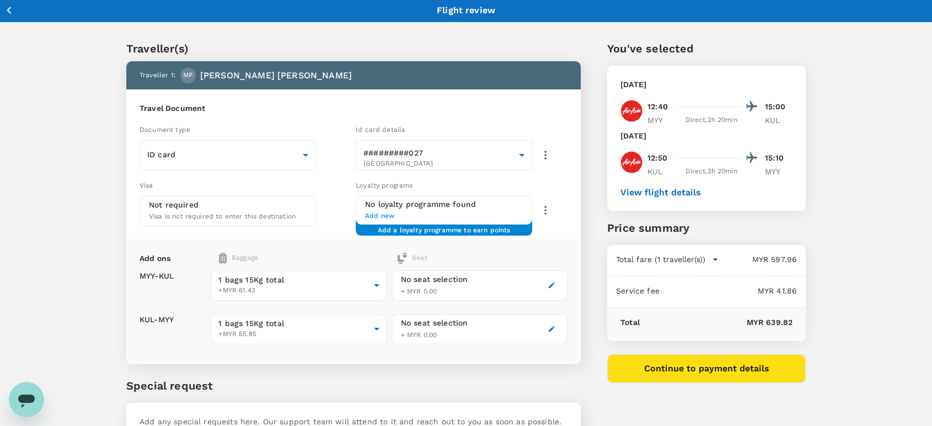
scroll to position [0, 0]
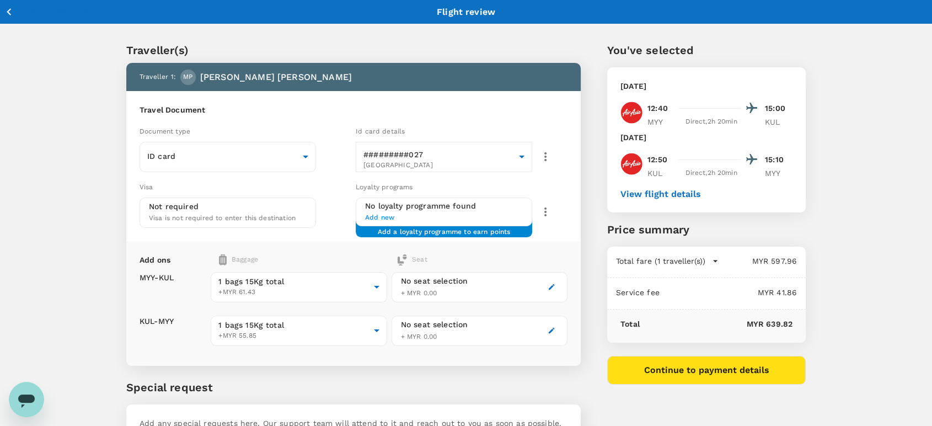
type textarea "Please purchase meals if rate not more than MYR 30.00 for both trip Uncle Chin’…"
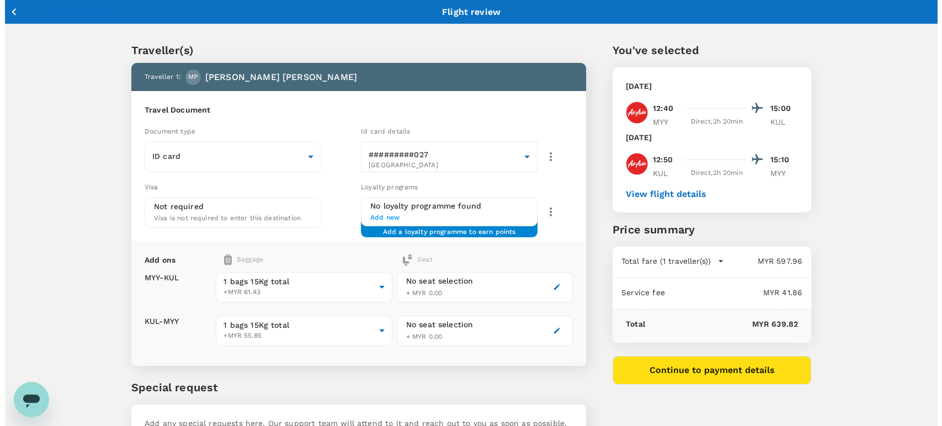
scroll to position [61, 0]
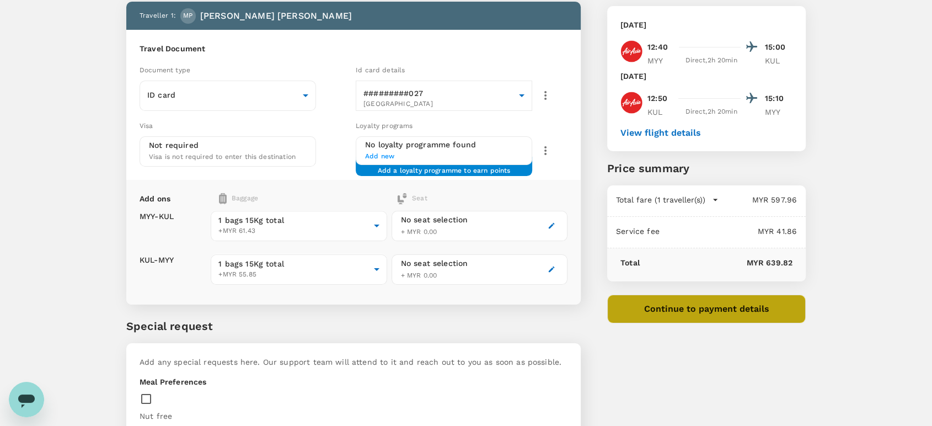
click at [651, 312] on button "Continue to payment details" at bounding box center [706, 309] width 199 height 29
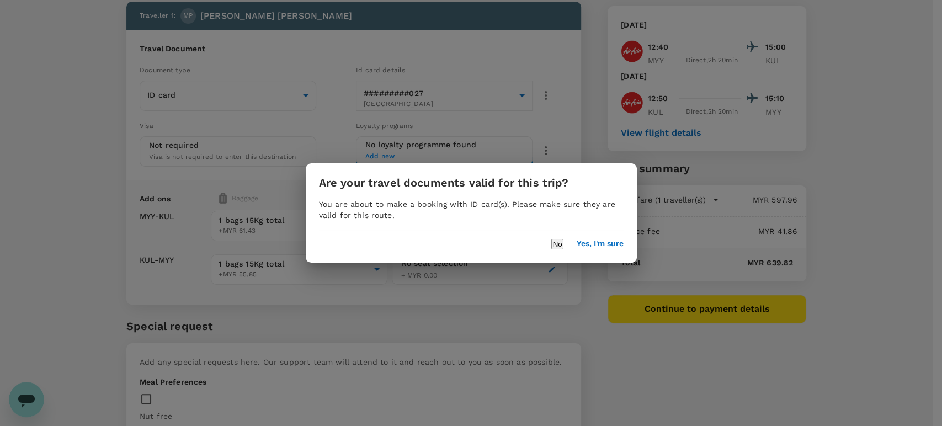
click at [600, 244] on button "Yes, I'm sure" at bounding box center [599, 243] width 47 height 9
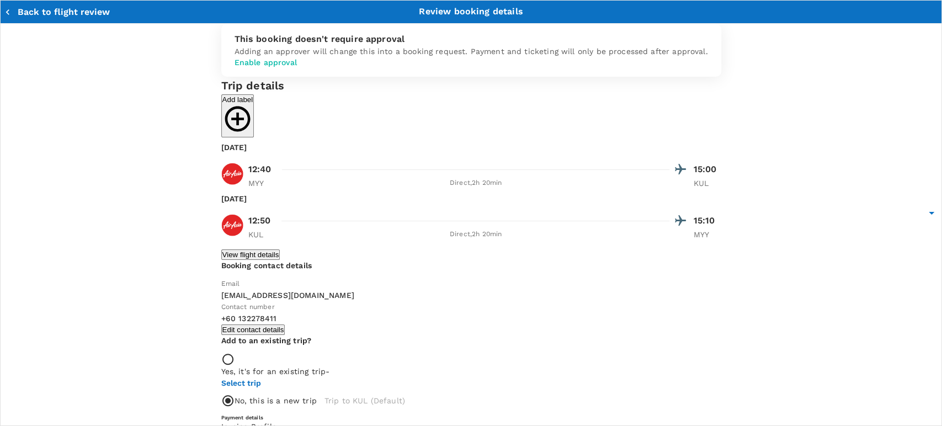
type input "9ea61a02-274a-4f65-9d5b-ca51ac7b2cfc"
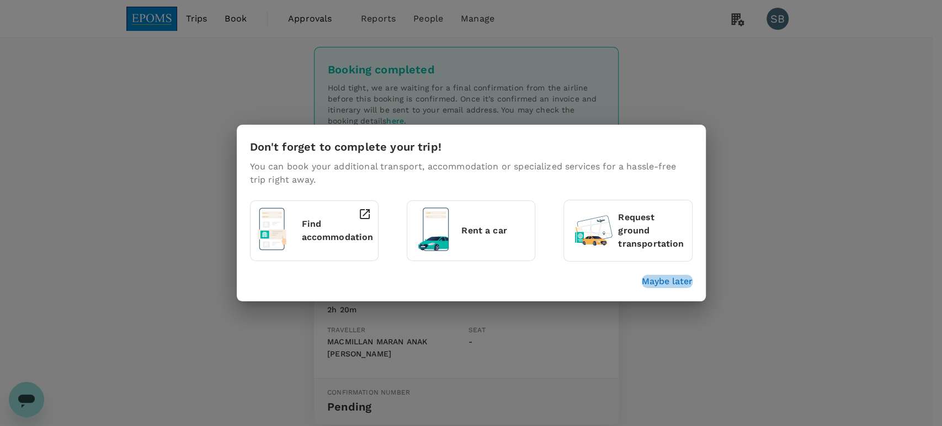
click at [660, 279] on p "Maybe later" at bounding box center [667, 281] width 51 height 13
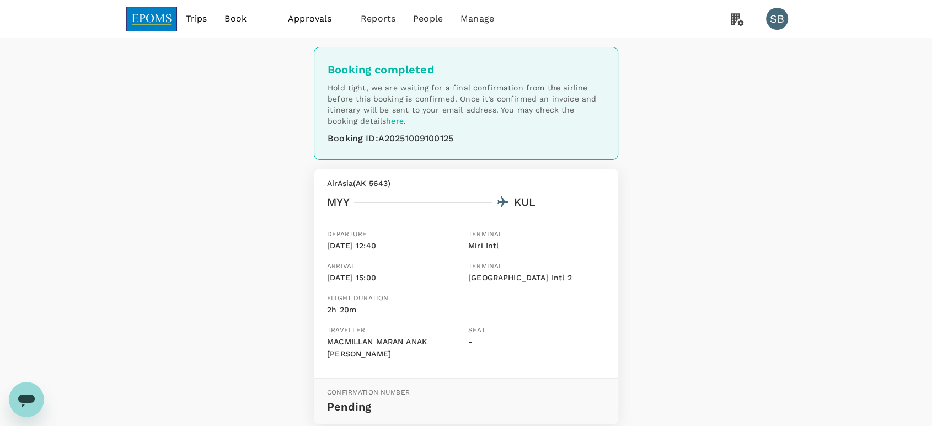
click at [150, 15] on img at bounding box center [151, 19] width 51 height 24
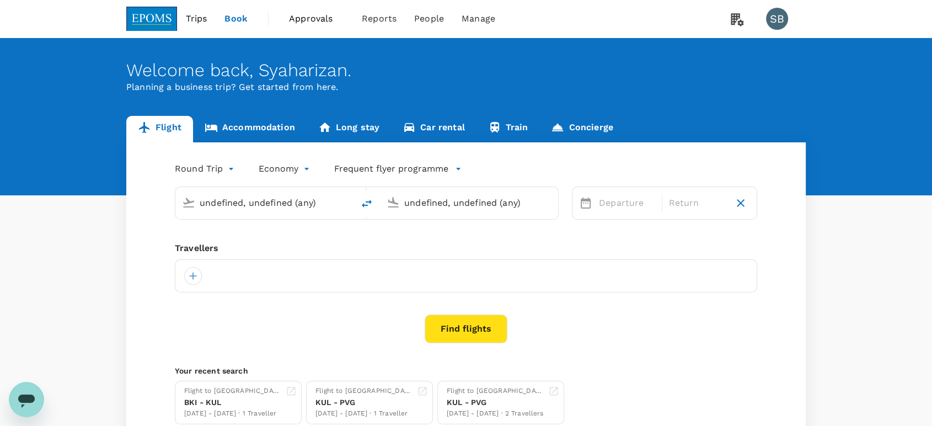
type input "Miri Intl (MYY)"
type input "Kuala Lumpur Intl ([GEOGRAPHIC_DATA])"
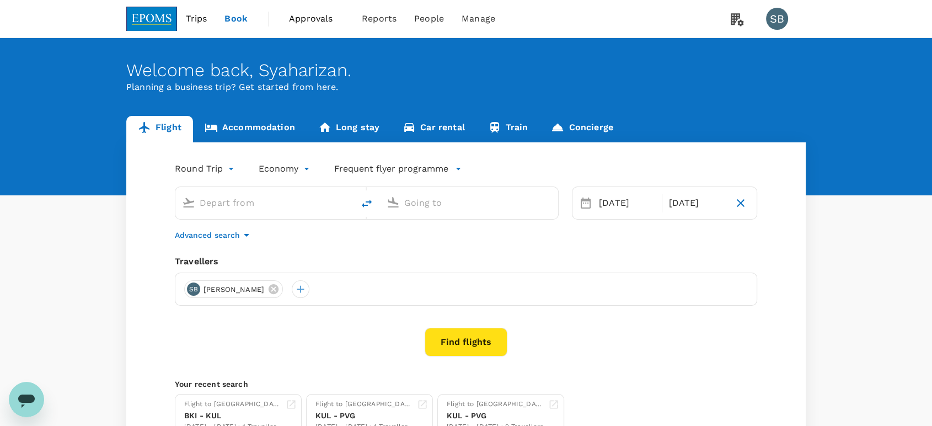
type input "Miri Intl (MYY)"
type input "Kuala Lumpur Intl ([GEOGRAPHIC_DATA])"
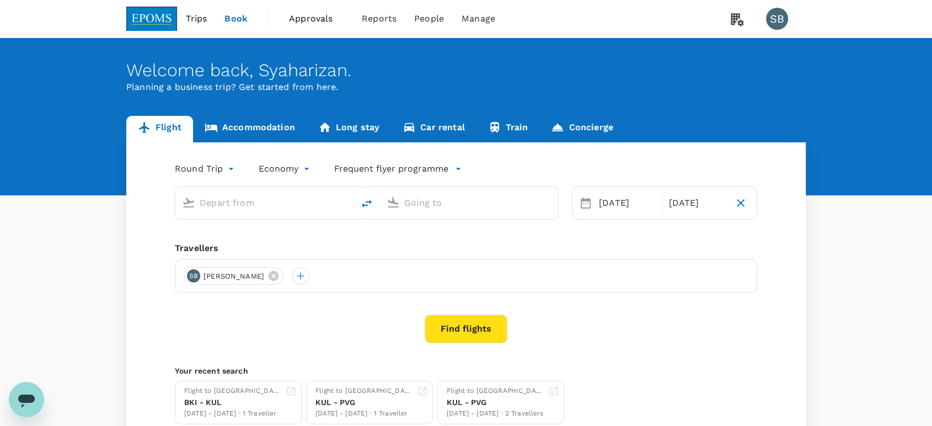
type input "Miri Intl (MYY)"
type input "Kuala Lumpur Intl ([GEOGRAPHIC_DATA])"
